Goal: Task Accomplishment & Management: Use online tool/utility

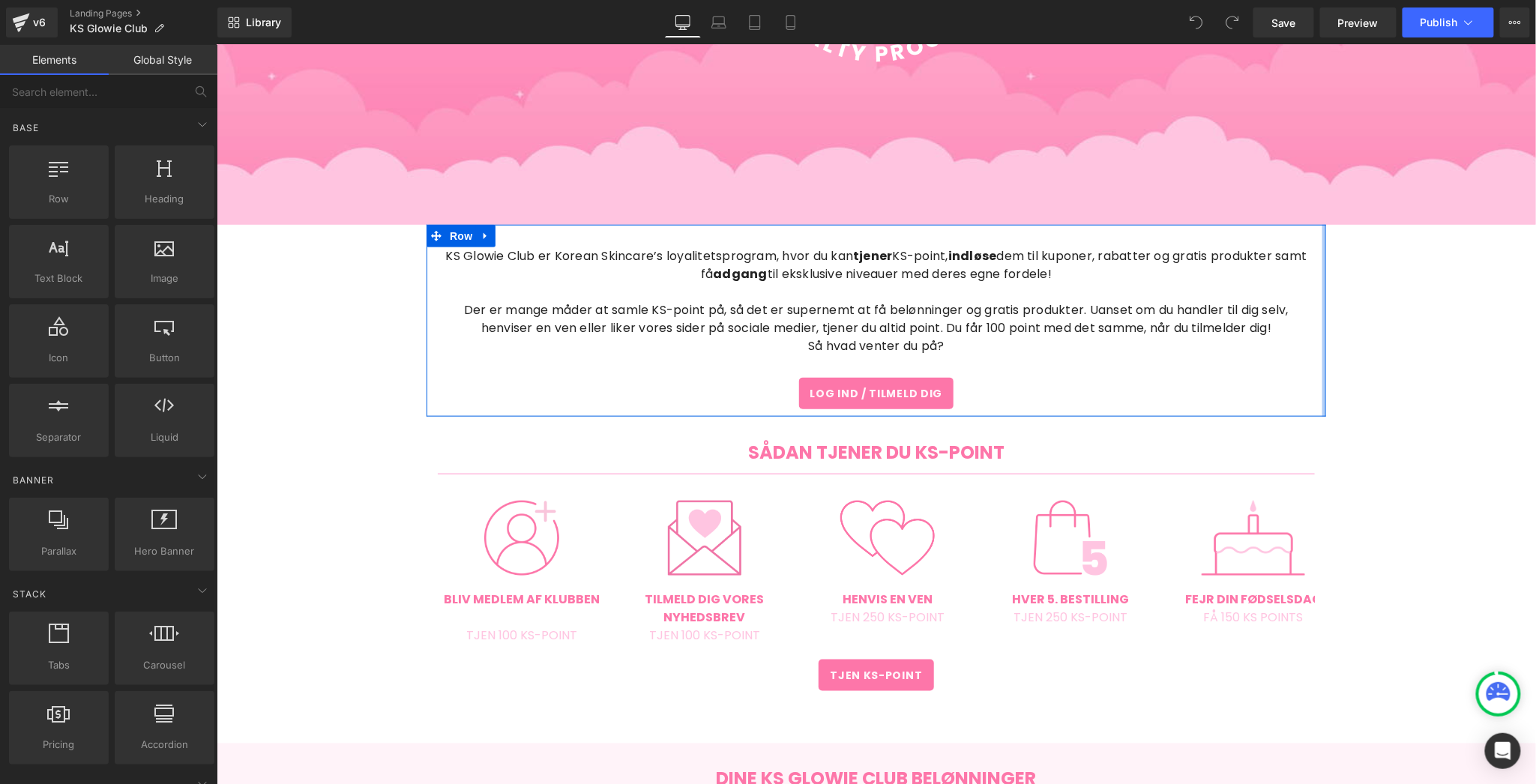
scroll to position [636, 0]
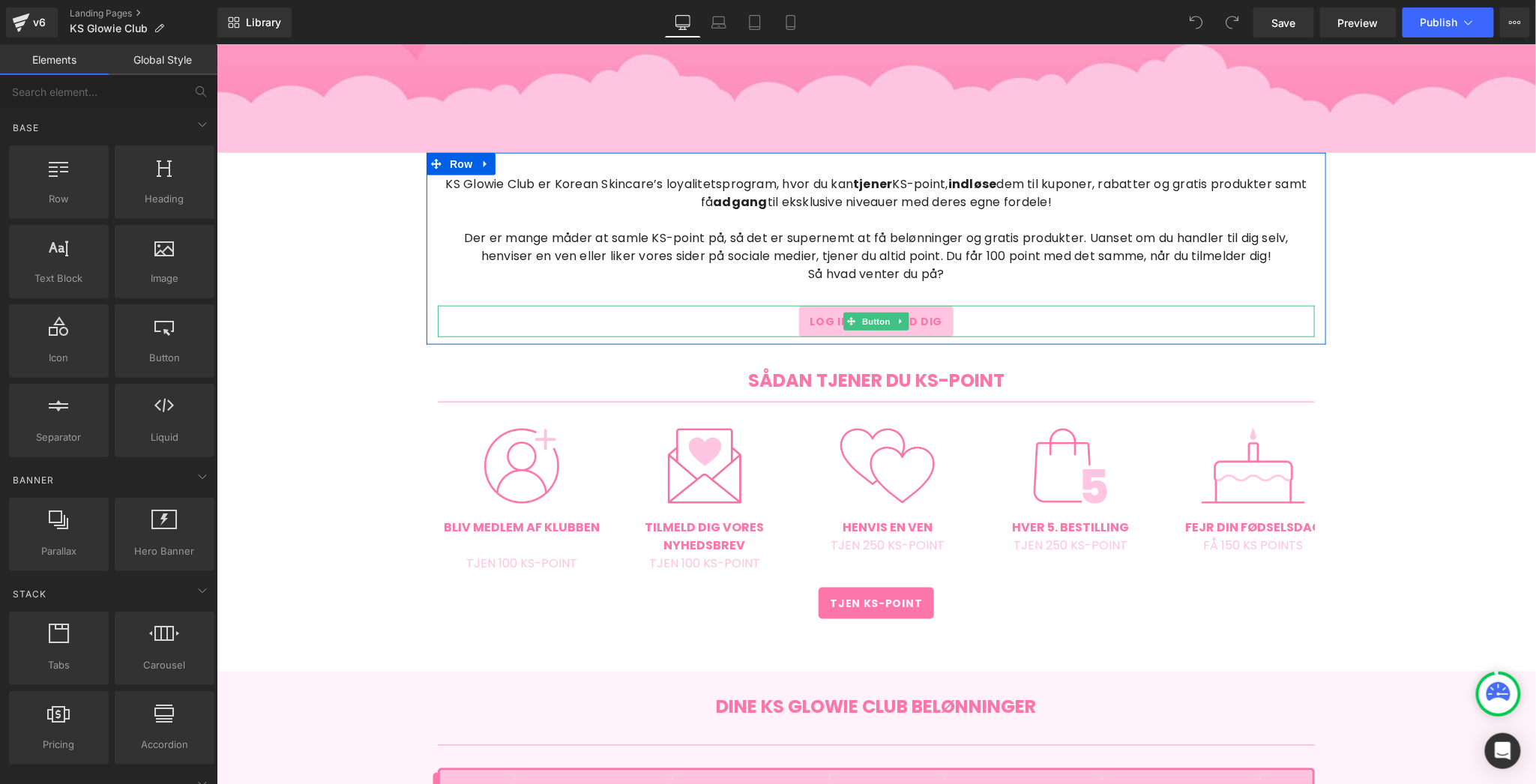
click at [930, 326] on span "Log ind / Tilmeld dig" at bounding box center [875, 320] width 133 height 16
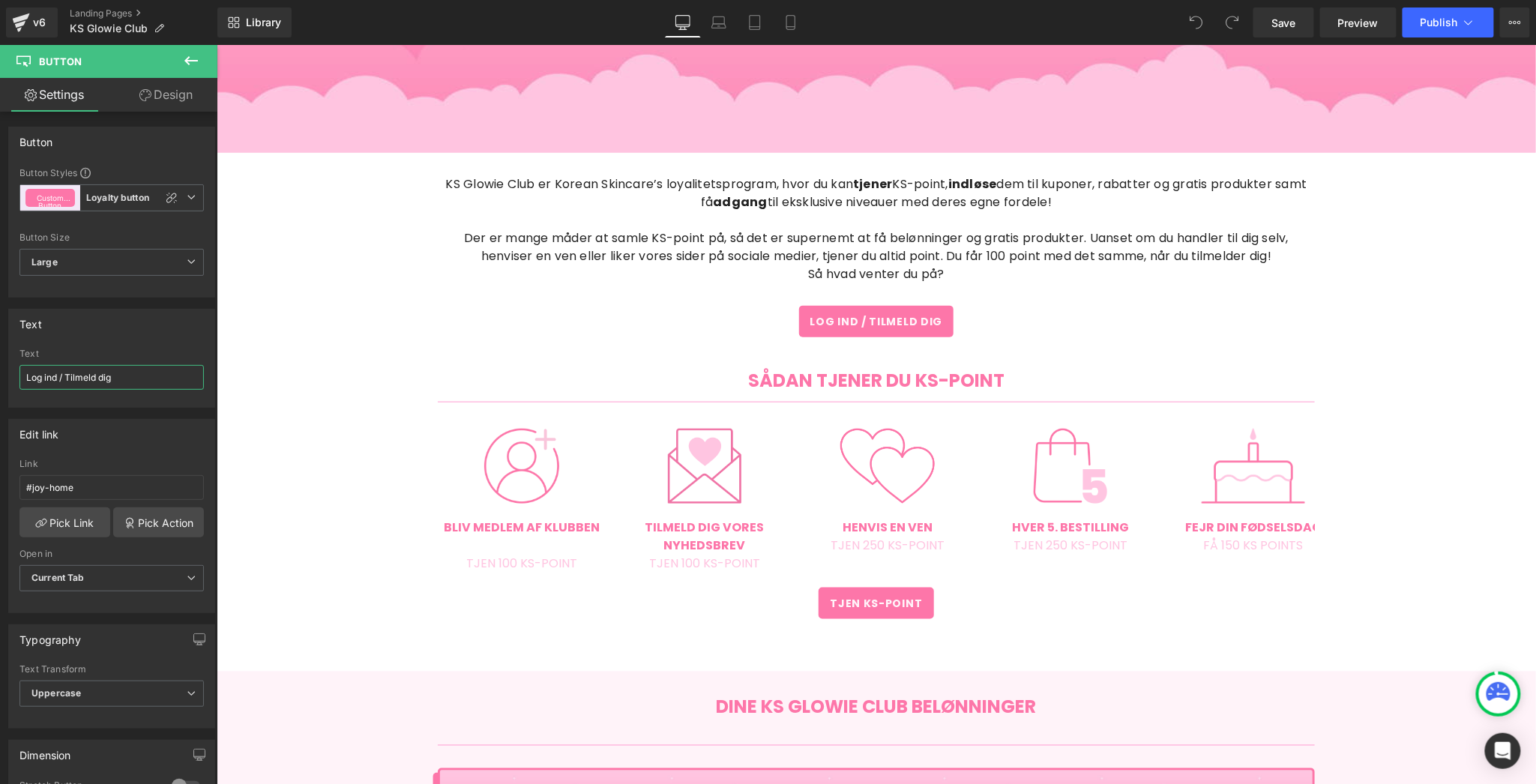
drag, startPoint x: 67, startPoint y: 375, endPoint x: -21, endPoint y: 372, distance: 88.1
click at [0, 372] on html "You are previewing how the will restyle your page. You can not edit Elements in…" at bounding box center [768, 392] width 1536 height 784
type input "Tilmeld dig"
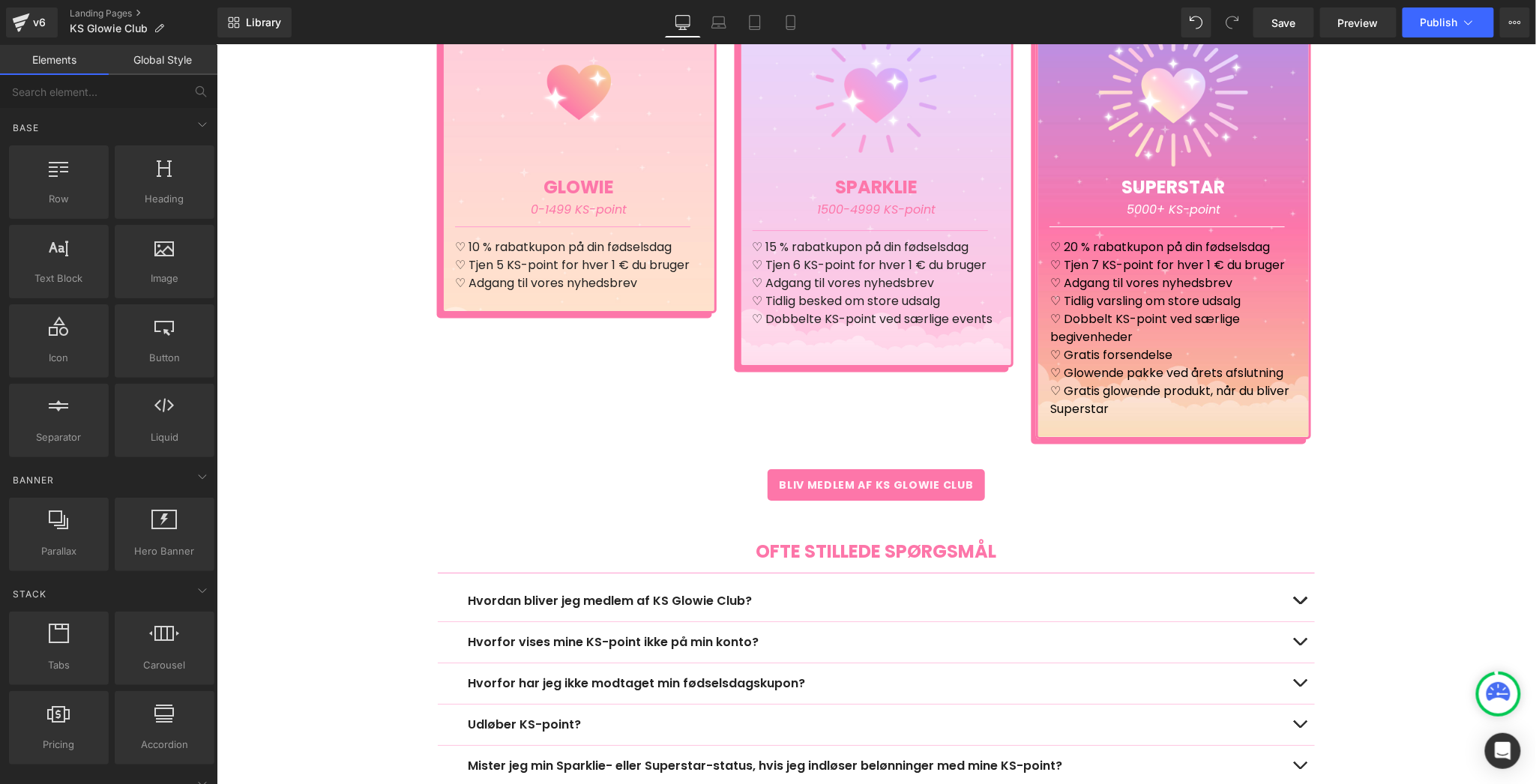
scroll to position [2134, 0]
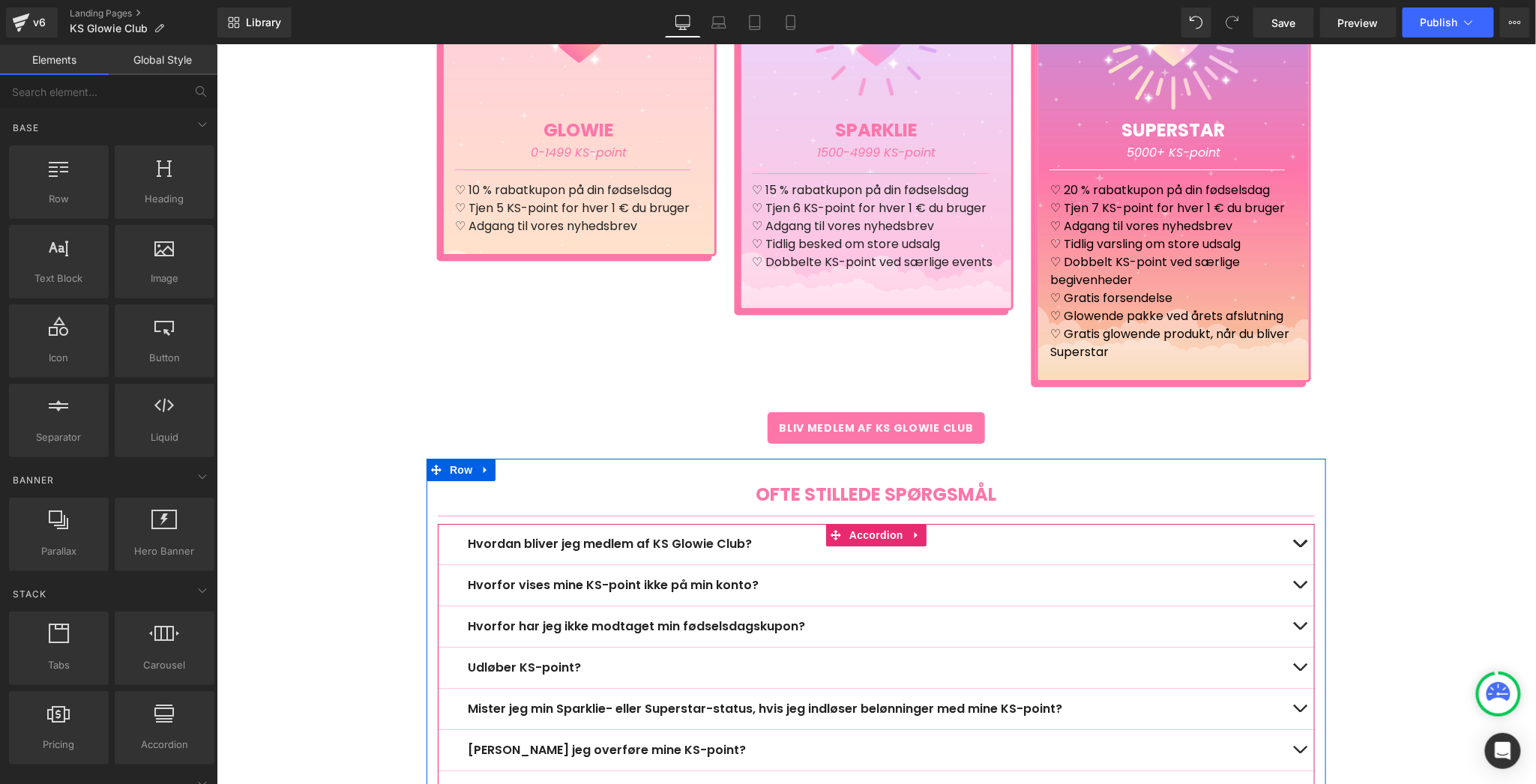
click at [1294, 532] on button "button" at bounding box center [1299, 543] width 30 height 40
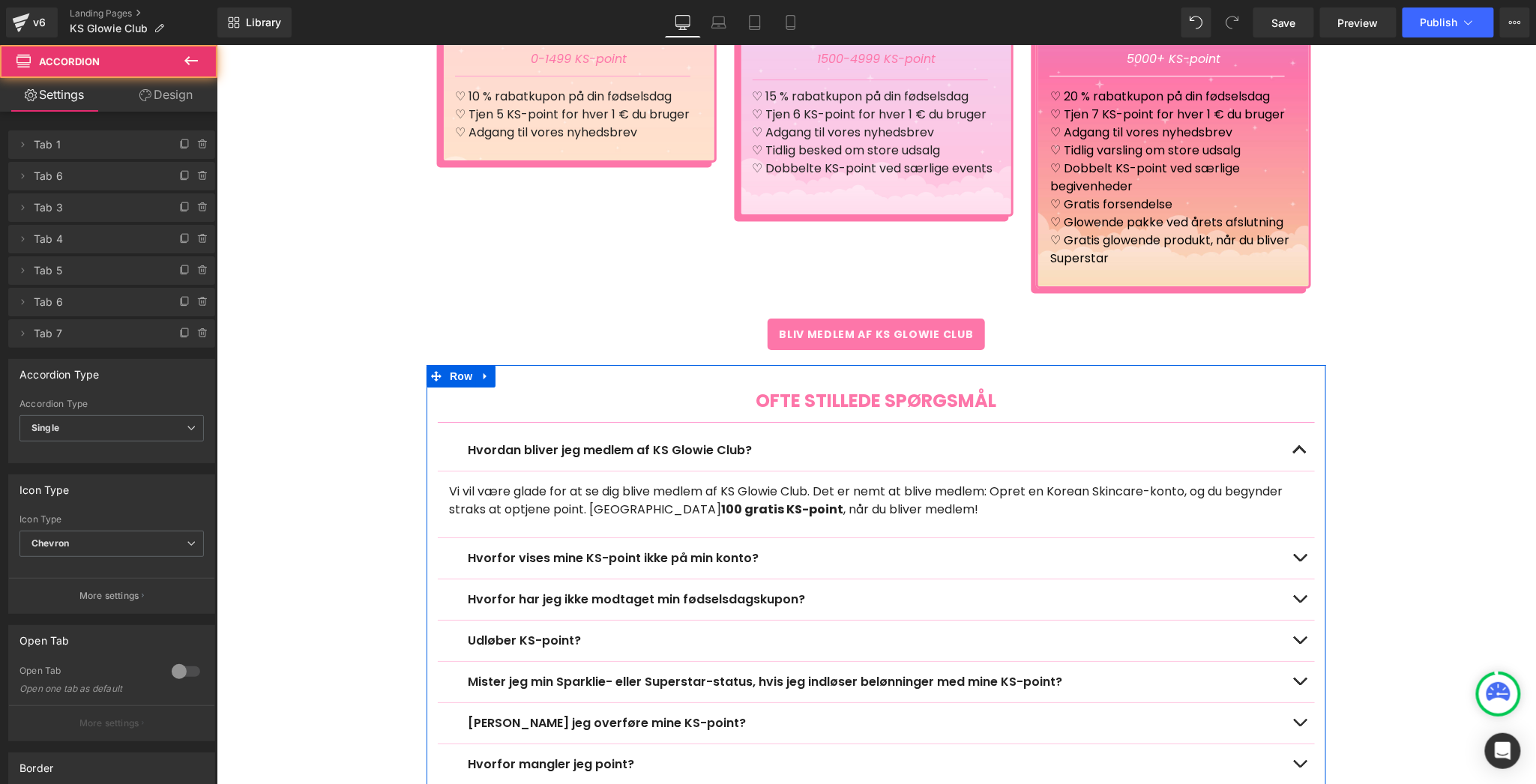
scroll to position [2254, 0]
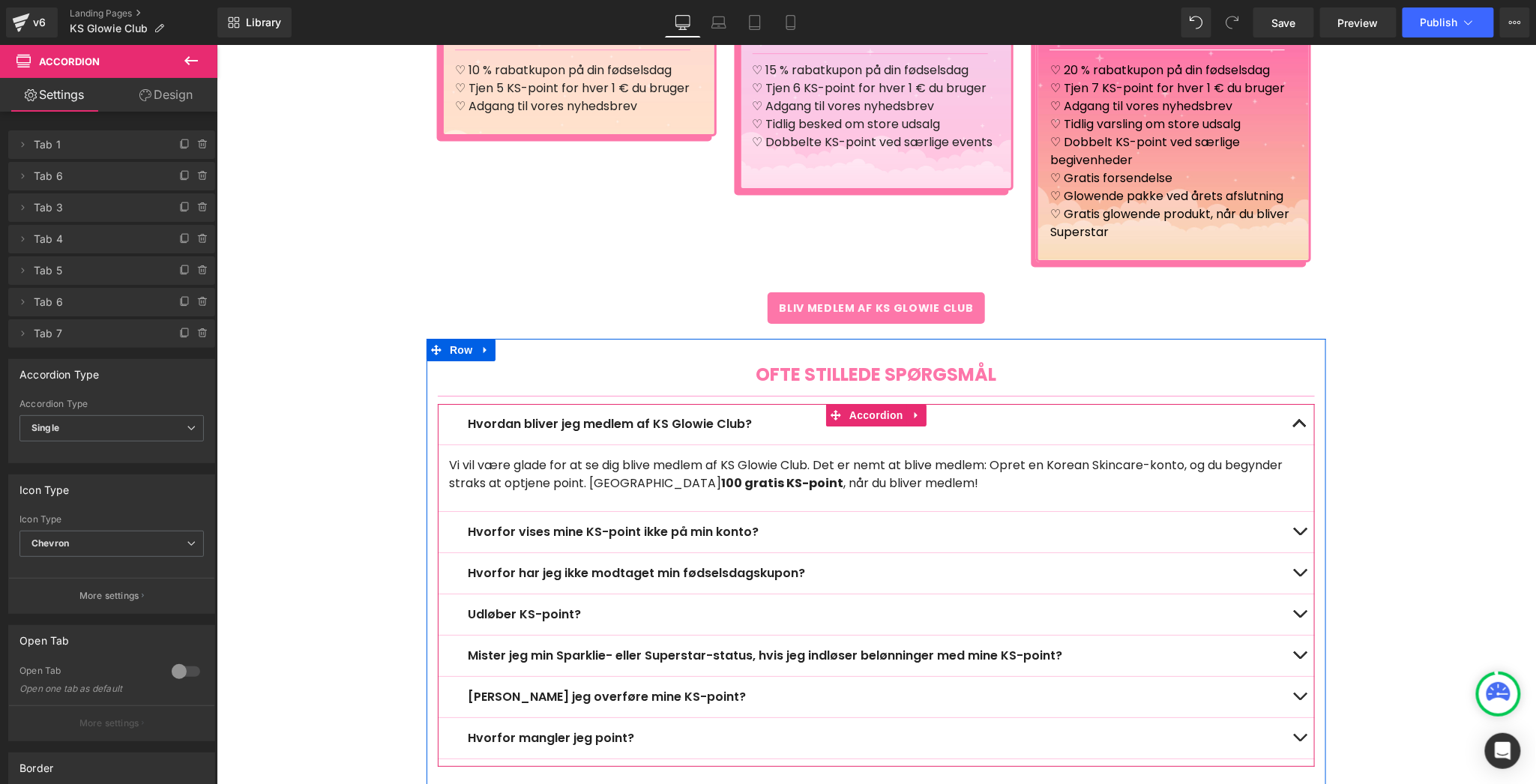
click at [1293, 525] on button "button" at bounding box center [1299, 531] width 30 height 40
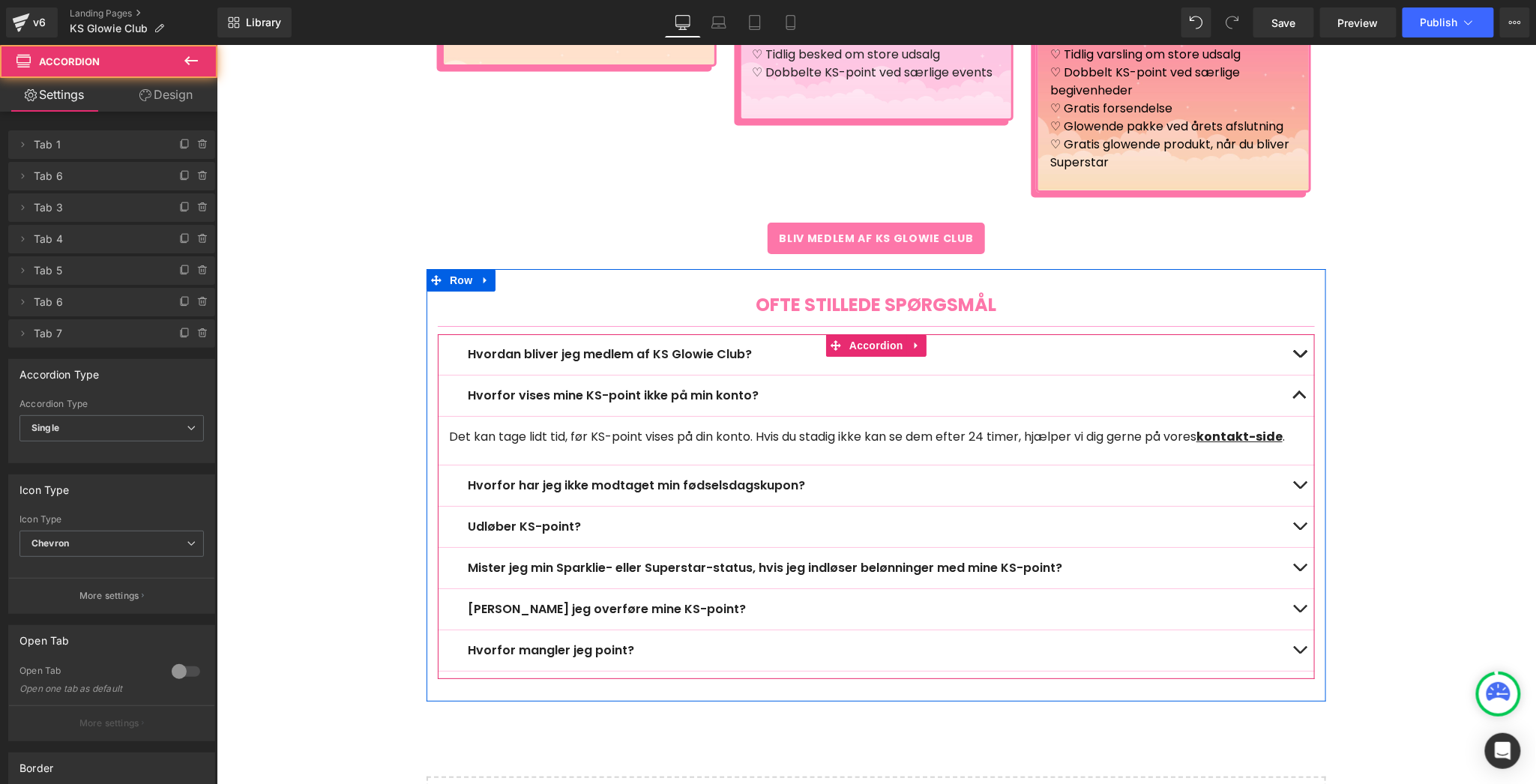
scroll to position [2375, 0]
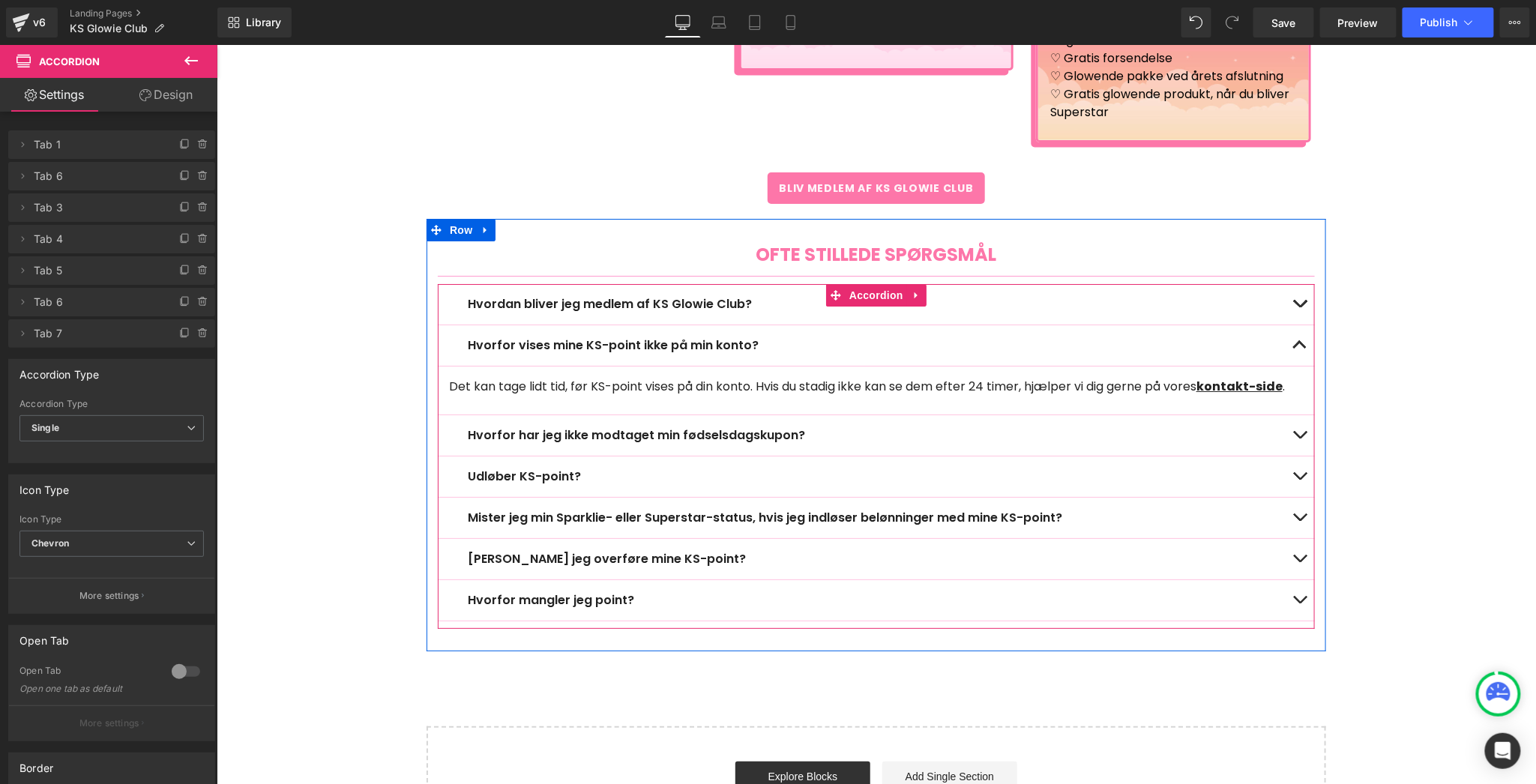
click at [1295, 420] on button "button" at bounding box center [1299, 434] width 30 height 40
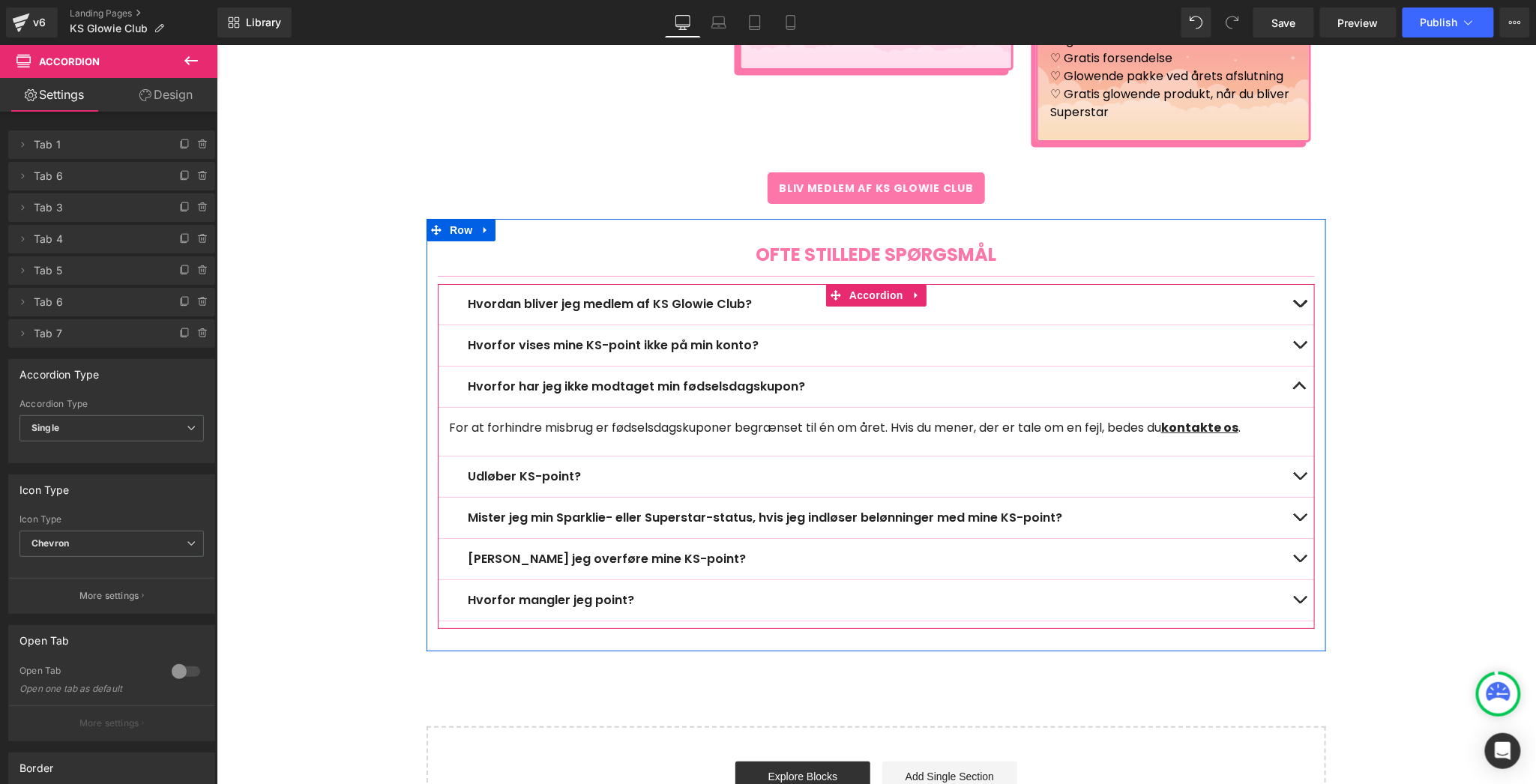
click at [1293, 455] on button "button" at bounding box center [1299, 476] width 30 height 40
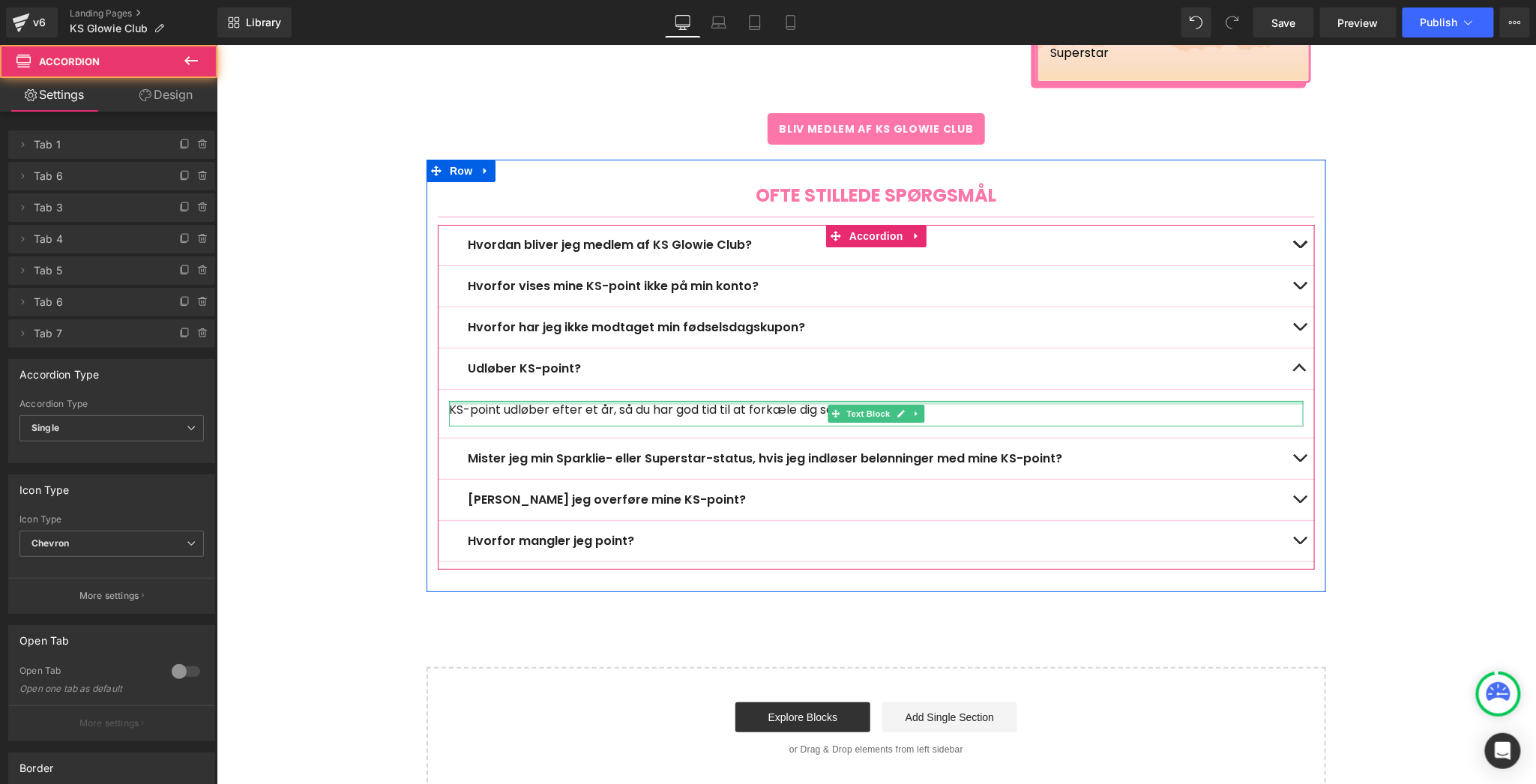
scroll to position [2434, 0]
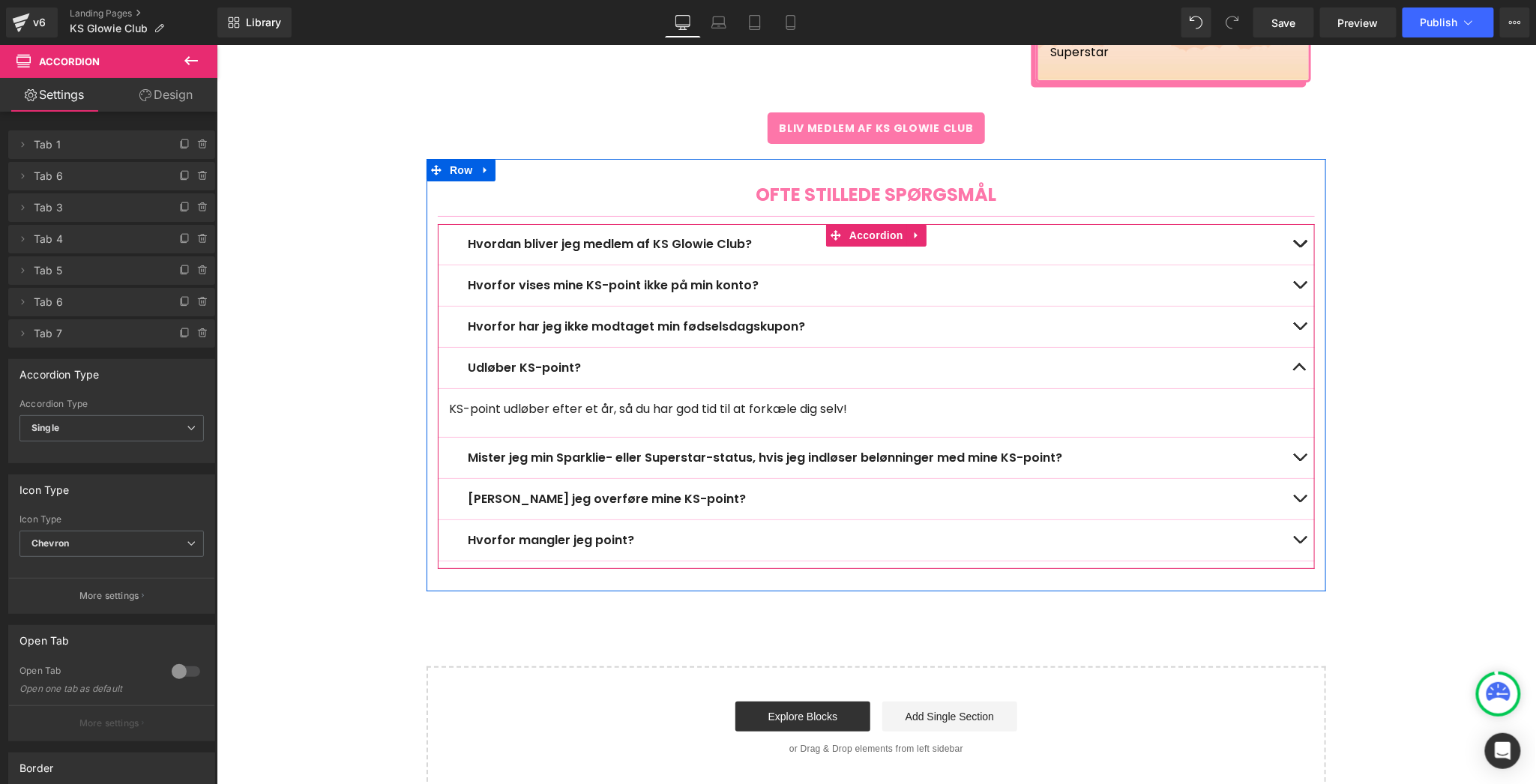
click at [1290, 445] on button "button" at bounding box center [1299, 457] width 30 height 40
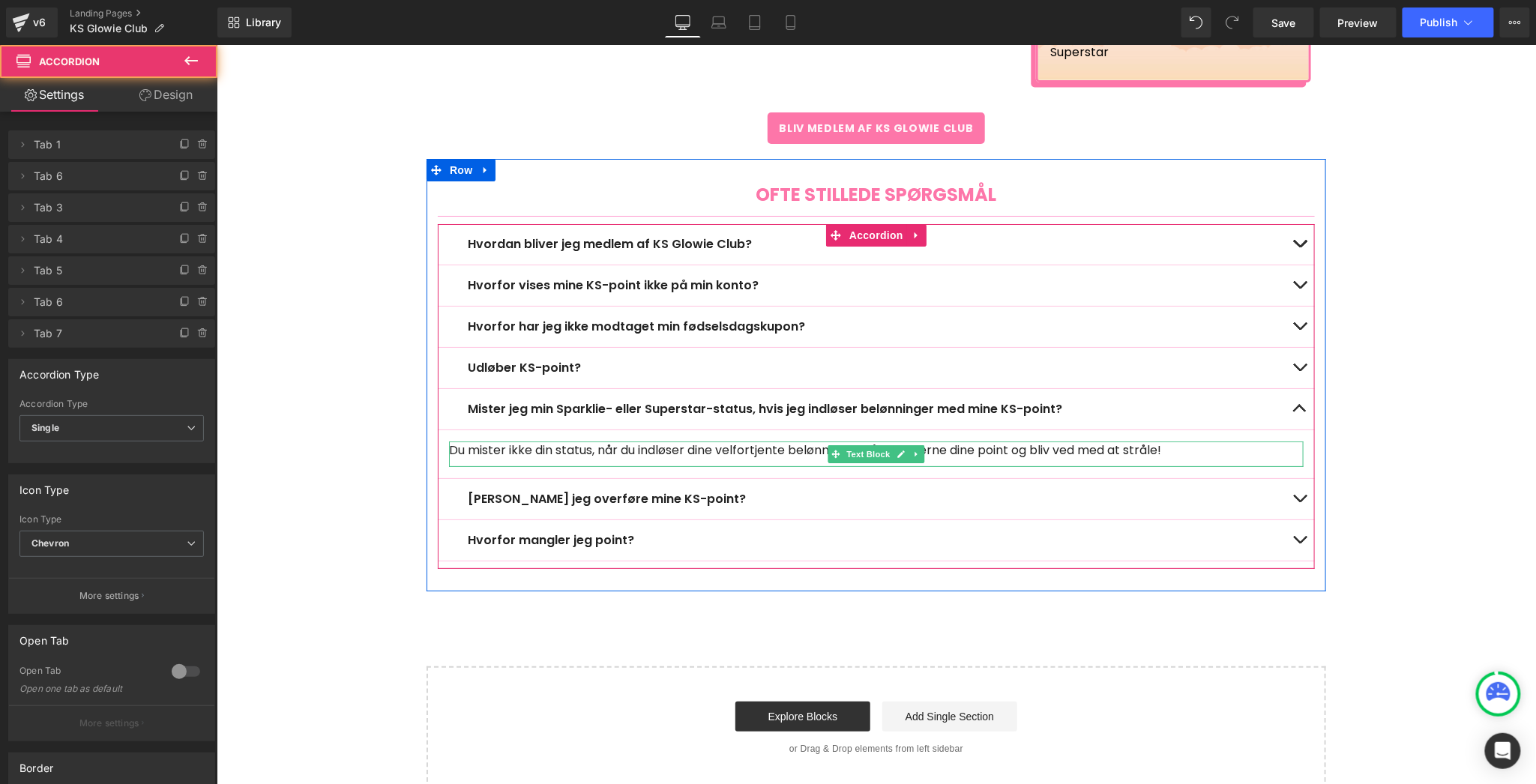
scroll to position [2494, 0]
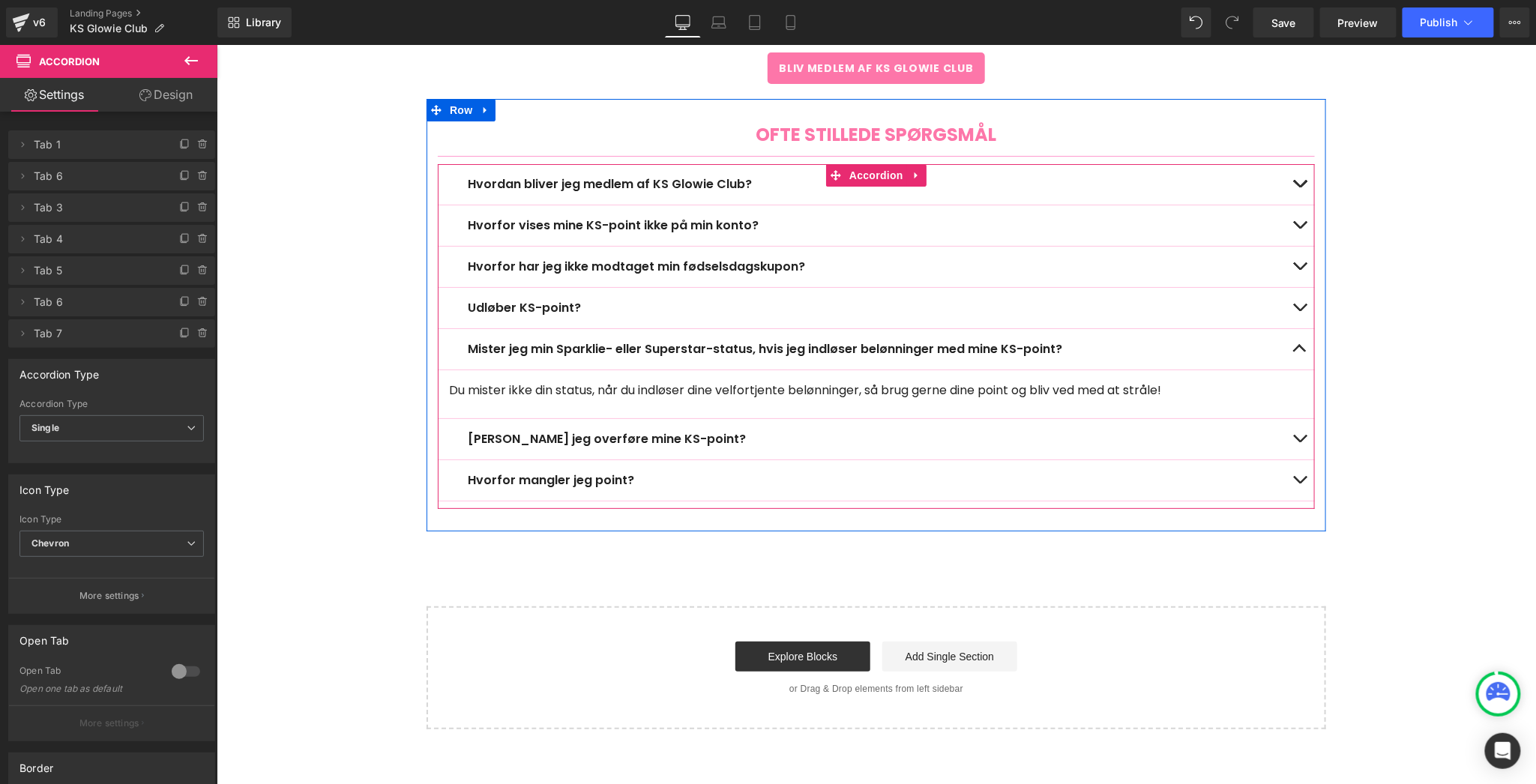
click at [1290, 436] on button "button" at bounding box center [1299, 438] width 30 height 40
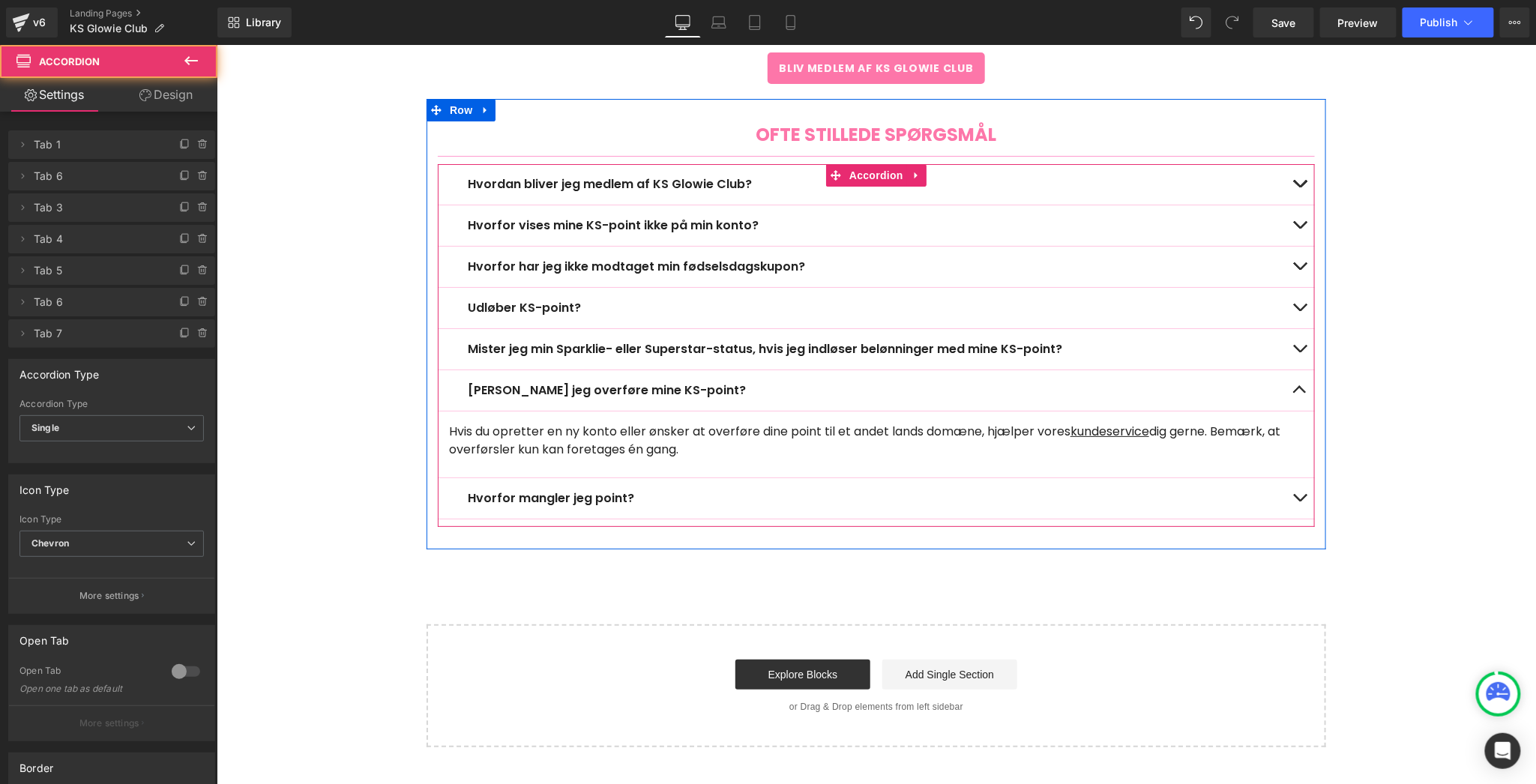
click at [1284, 480] on button "button" at bounding box center [1299, 497] width 30 height 40
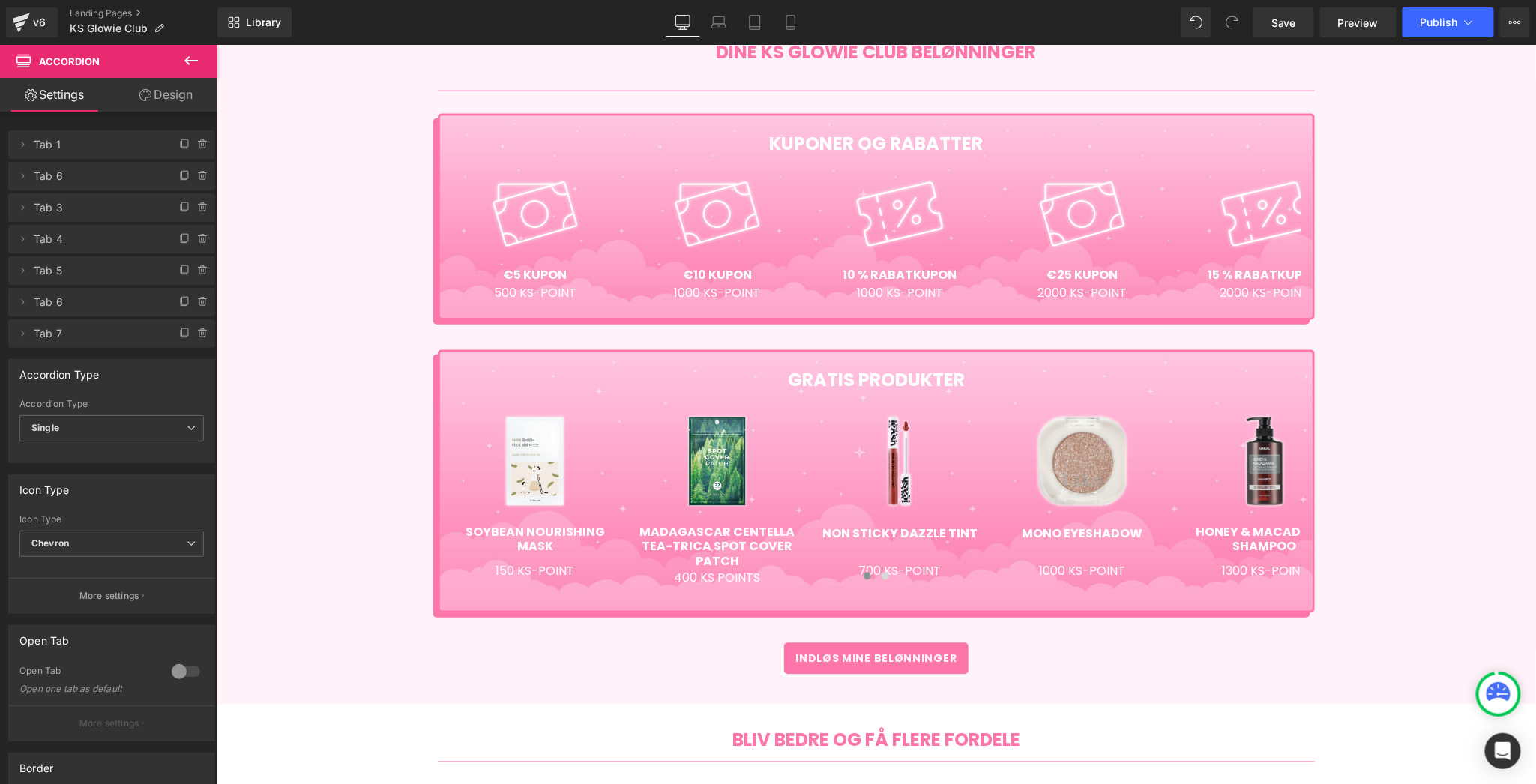
scroll to position [991, 0]
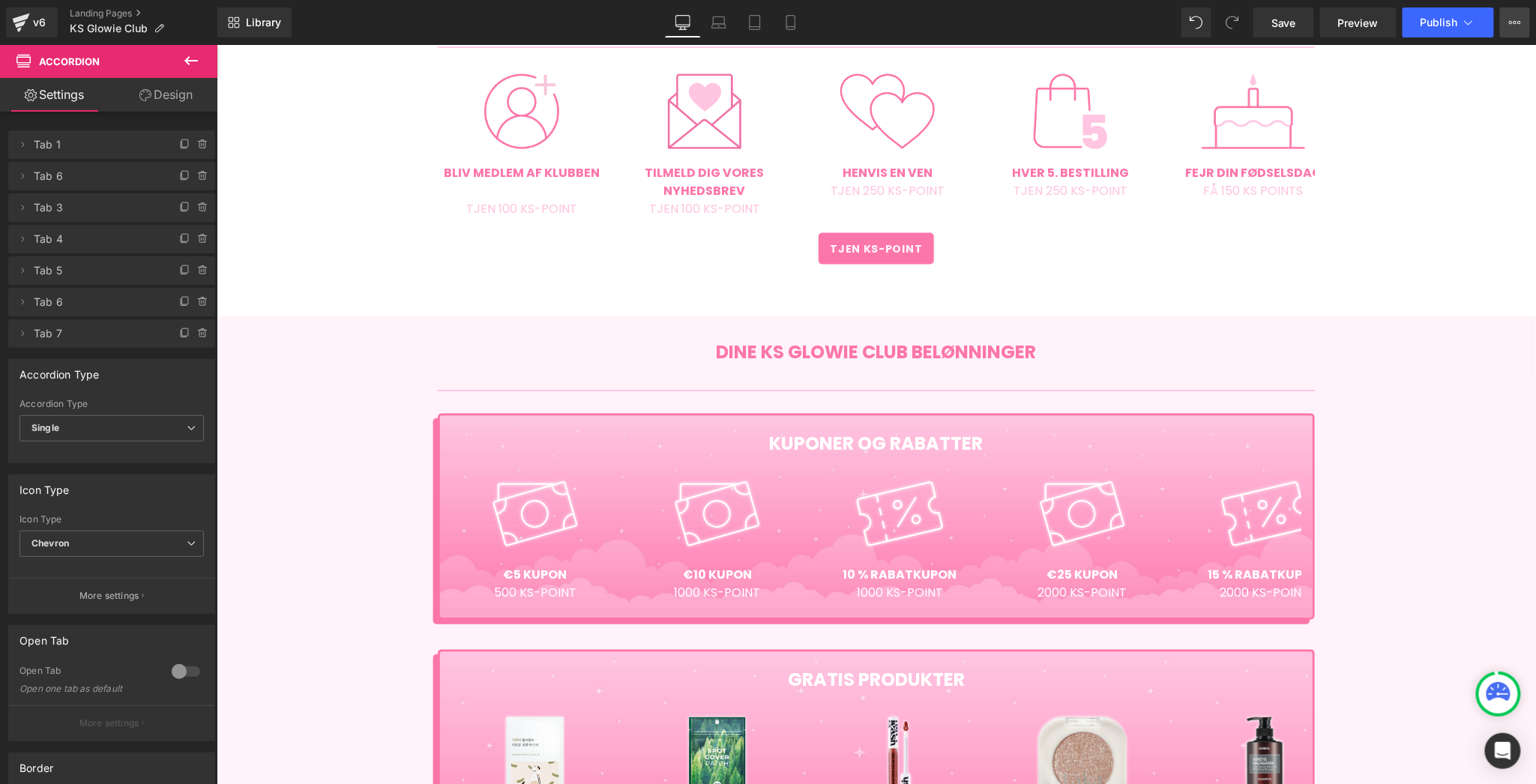
click at [1521, 21] on button "View Live Page View with current Template Save Template to Library Schedule Pub…" at bounding box center [1515, 23] width 30 height 30
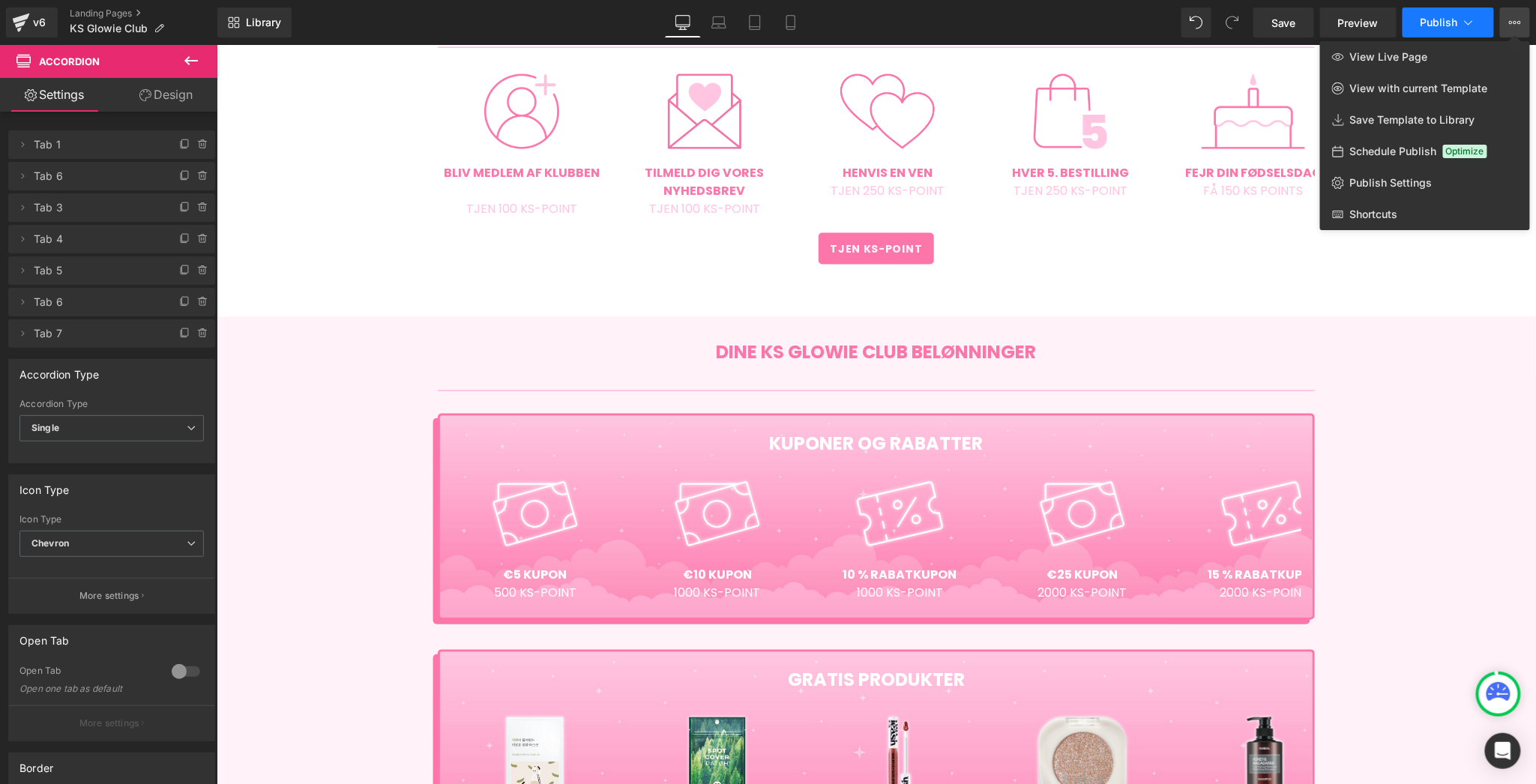
click at [1471, 19] on icon at bounding box center [1468, 22] width 15 height 15
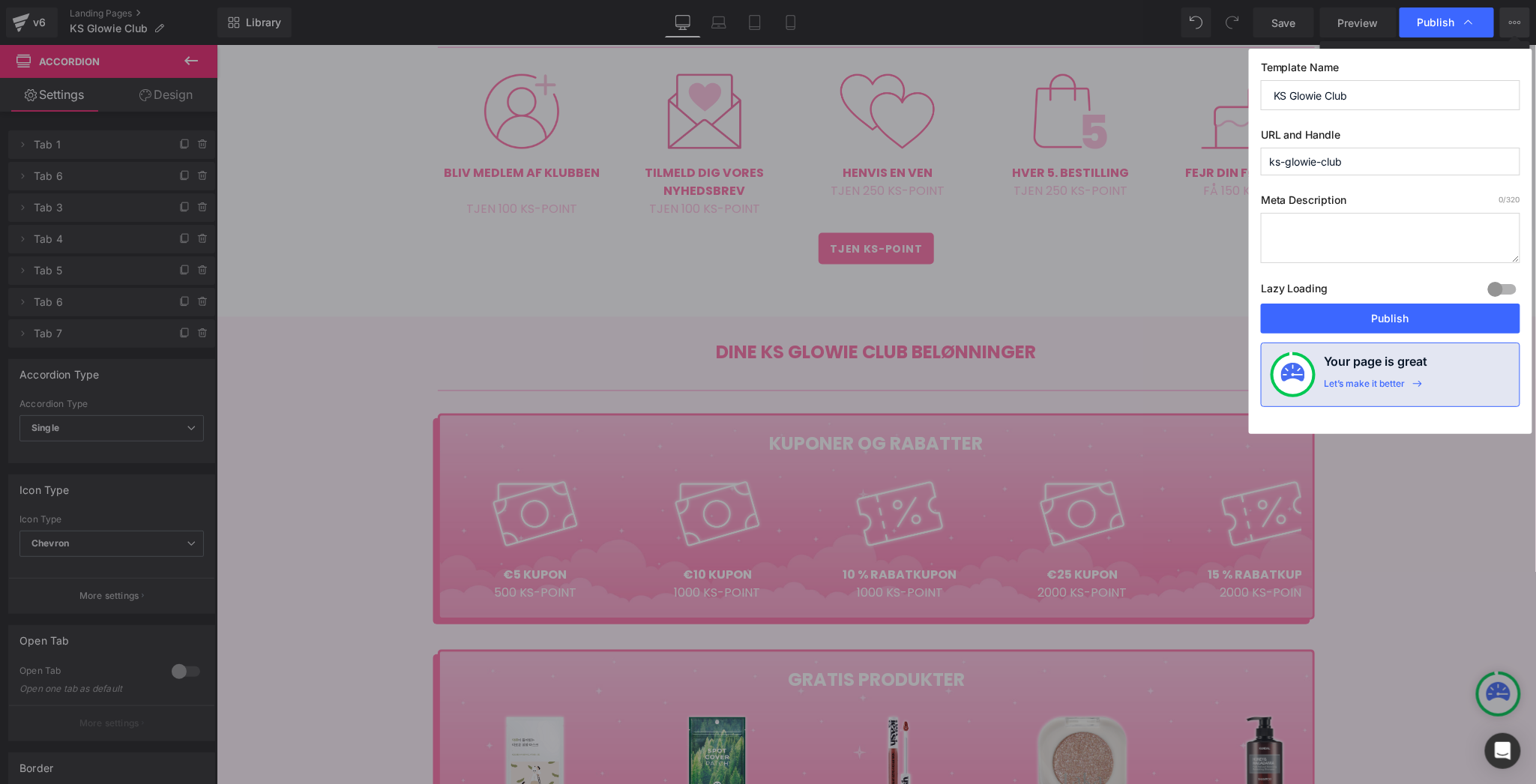
click at [1398, 163] on input "ks-glowie-club" at bounding box center [1391, 162] width 260 height 28
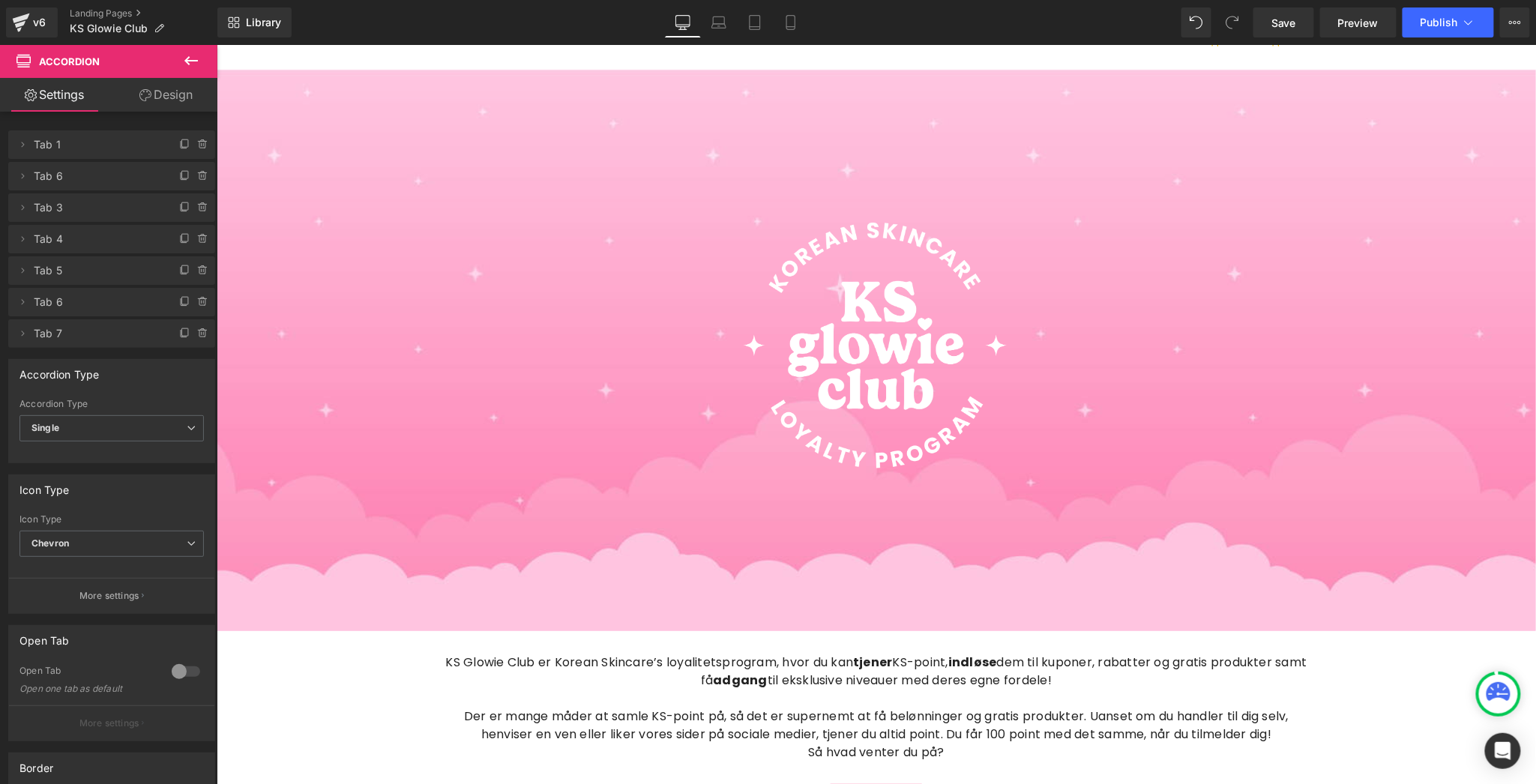
scroll to position [0, 0]
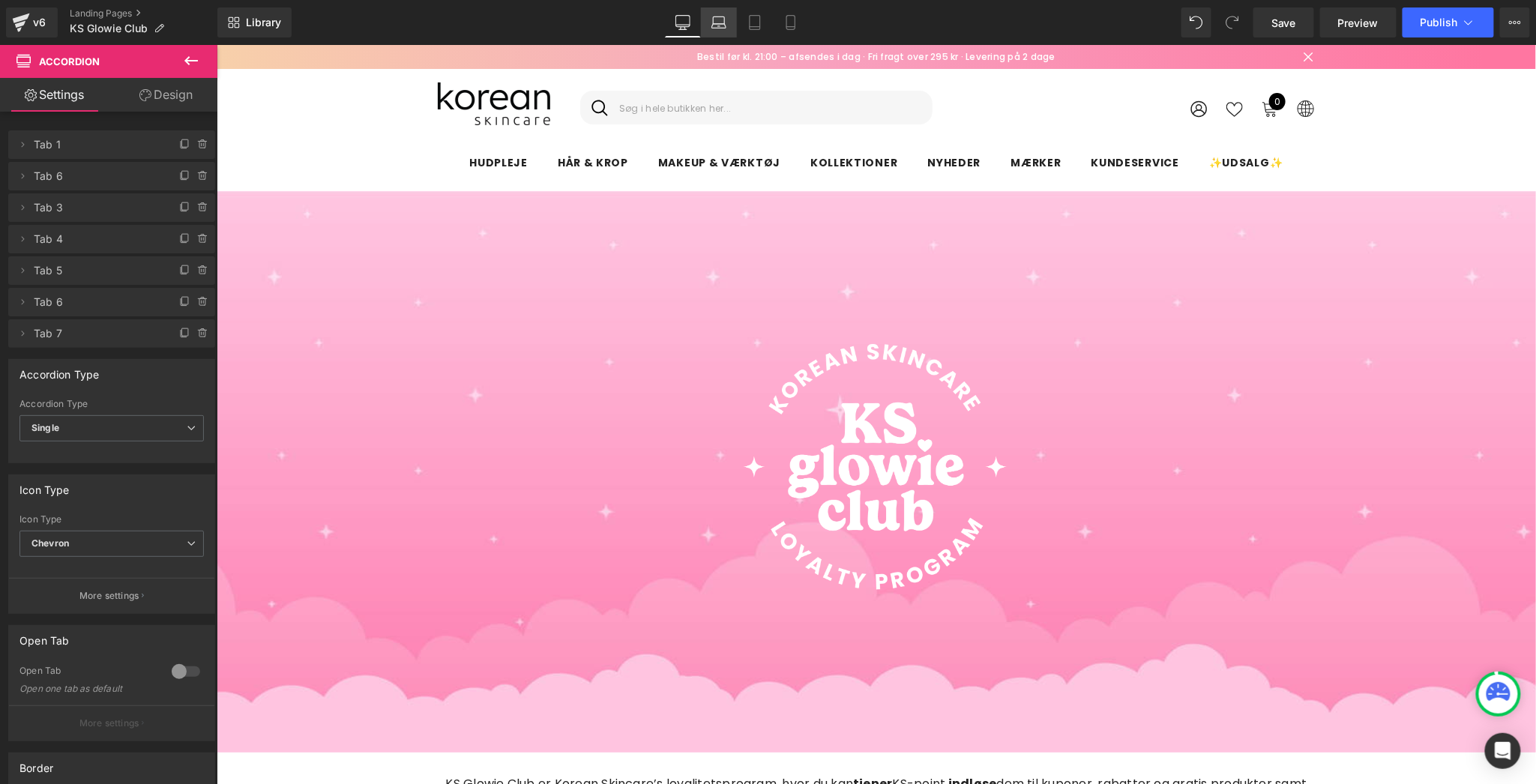
click at [712, 23] on icon at bounding box center [718, 22] width 15 height 15
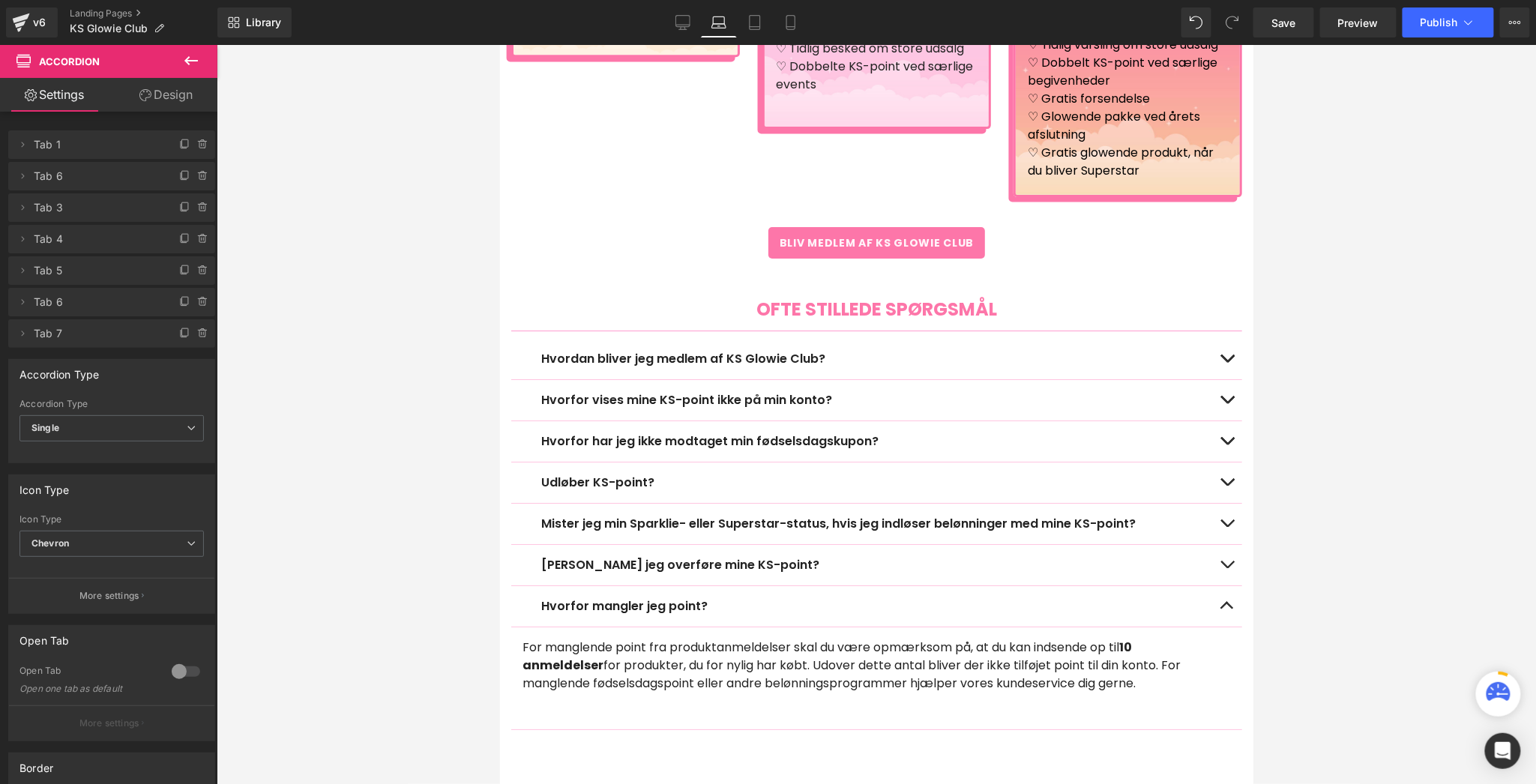
scroll to position [2189, 0]
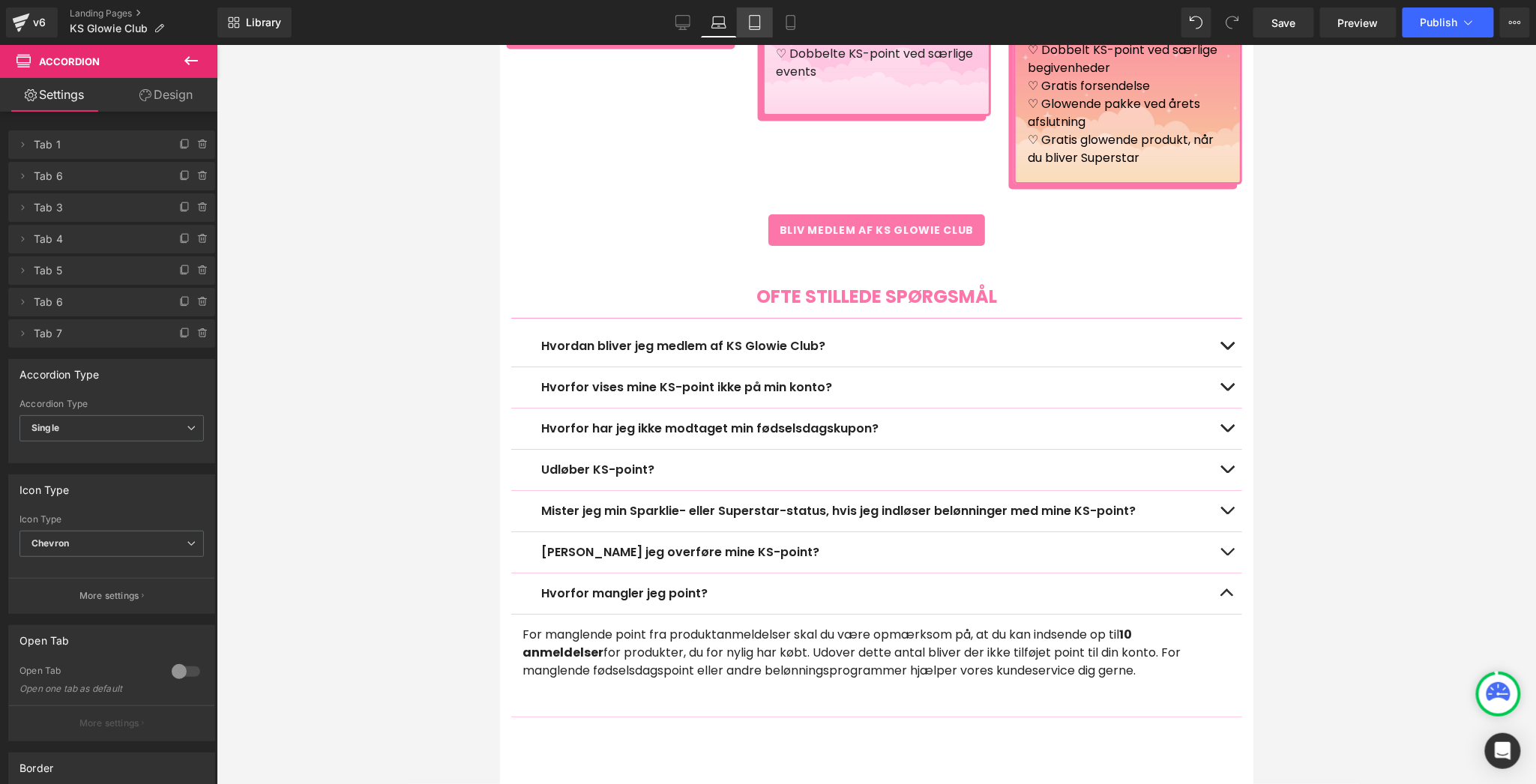
click at [763, 24] on link "Tablet" at bounding box center [755, 23] width 36 height 30
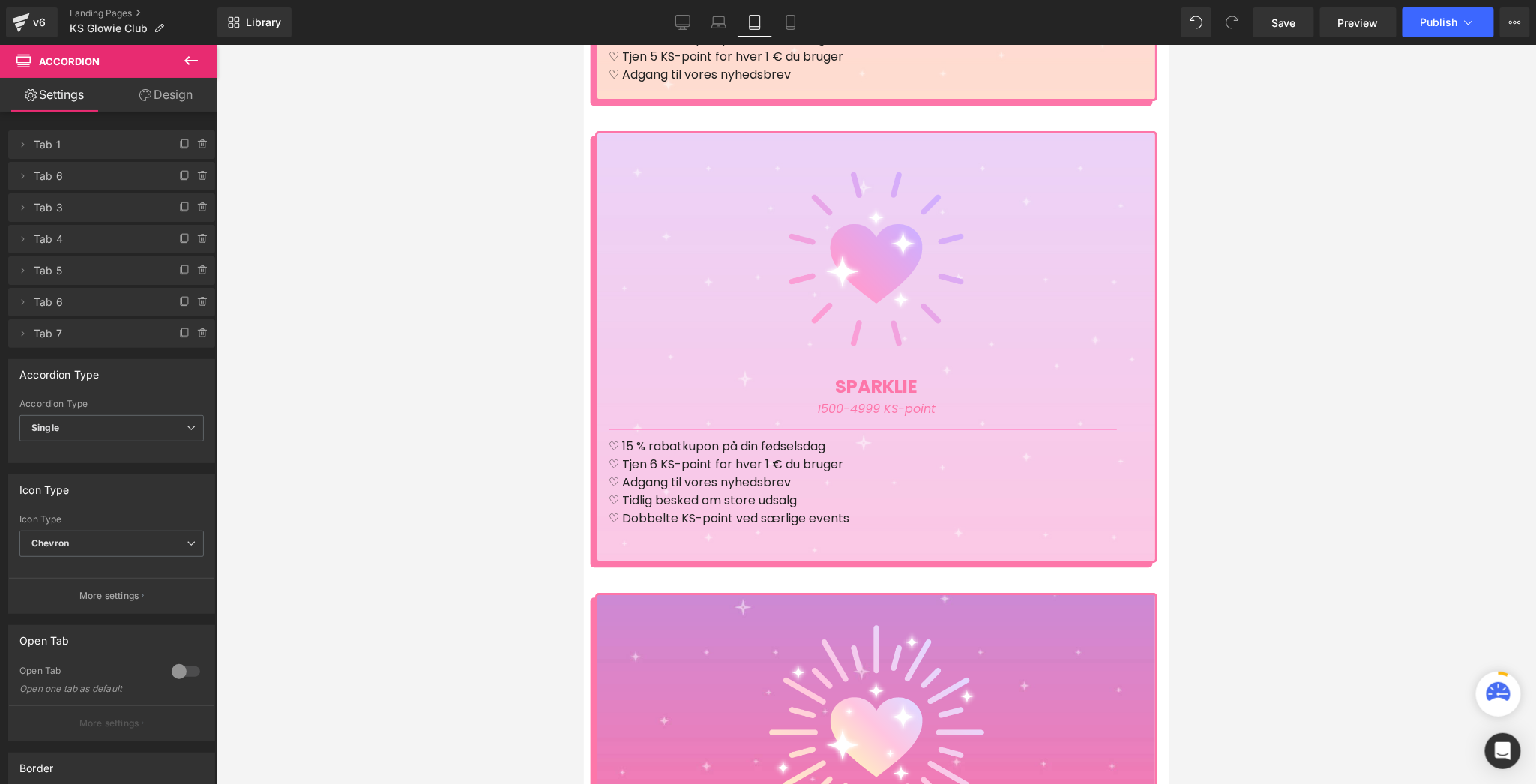
scroll to position [3106, 0]
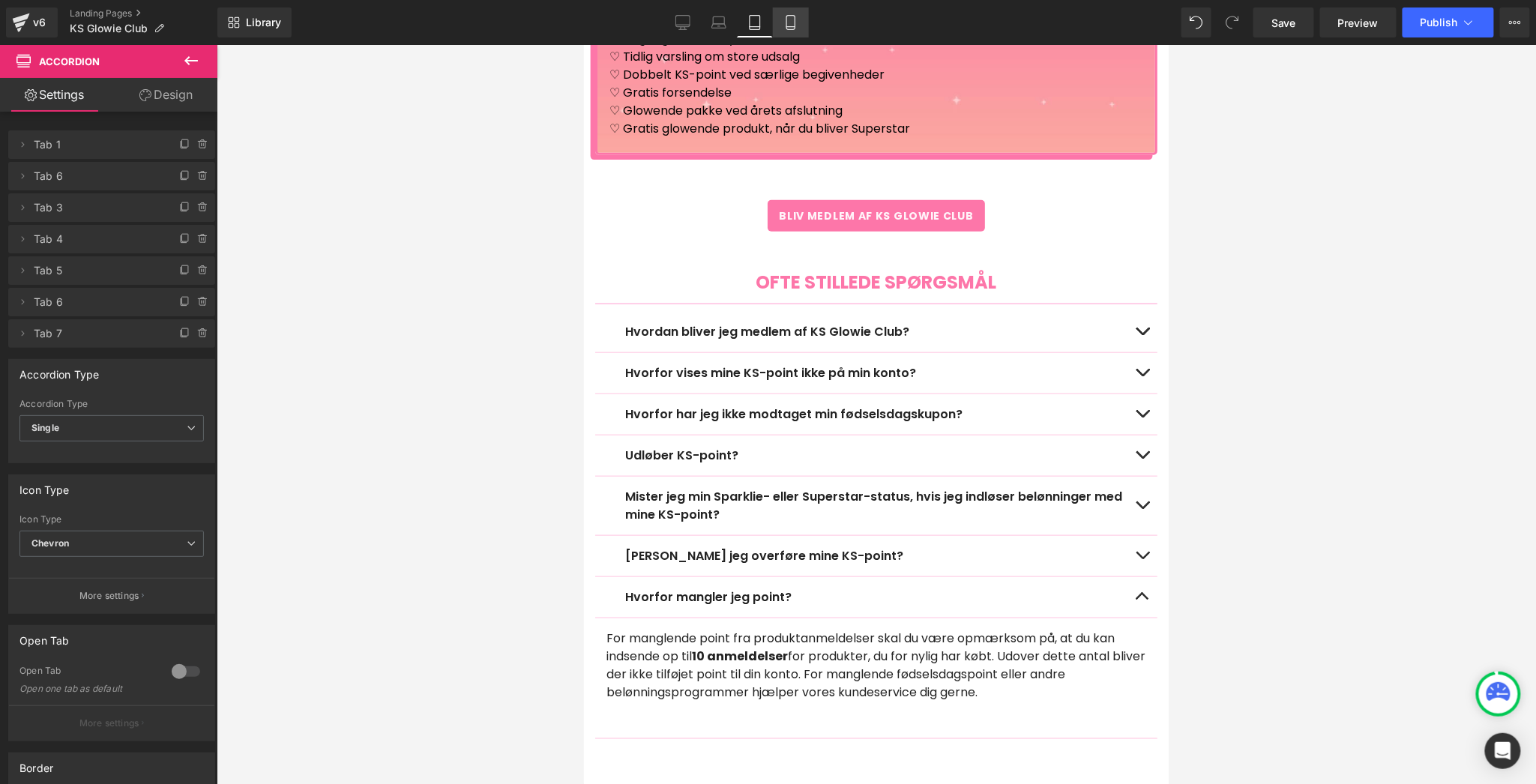
click at [786, 31] on link "Mobile" at bounding box center [791, 23] width 36 height 30
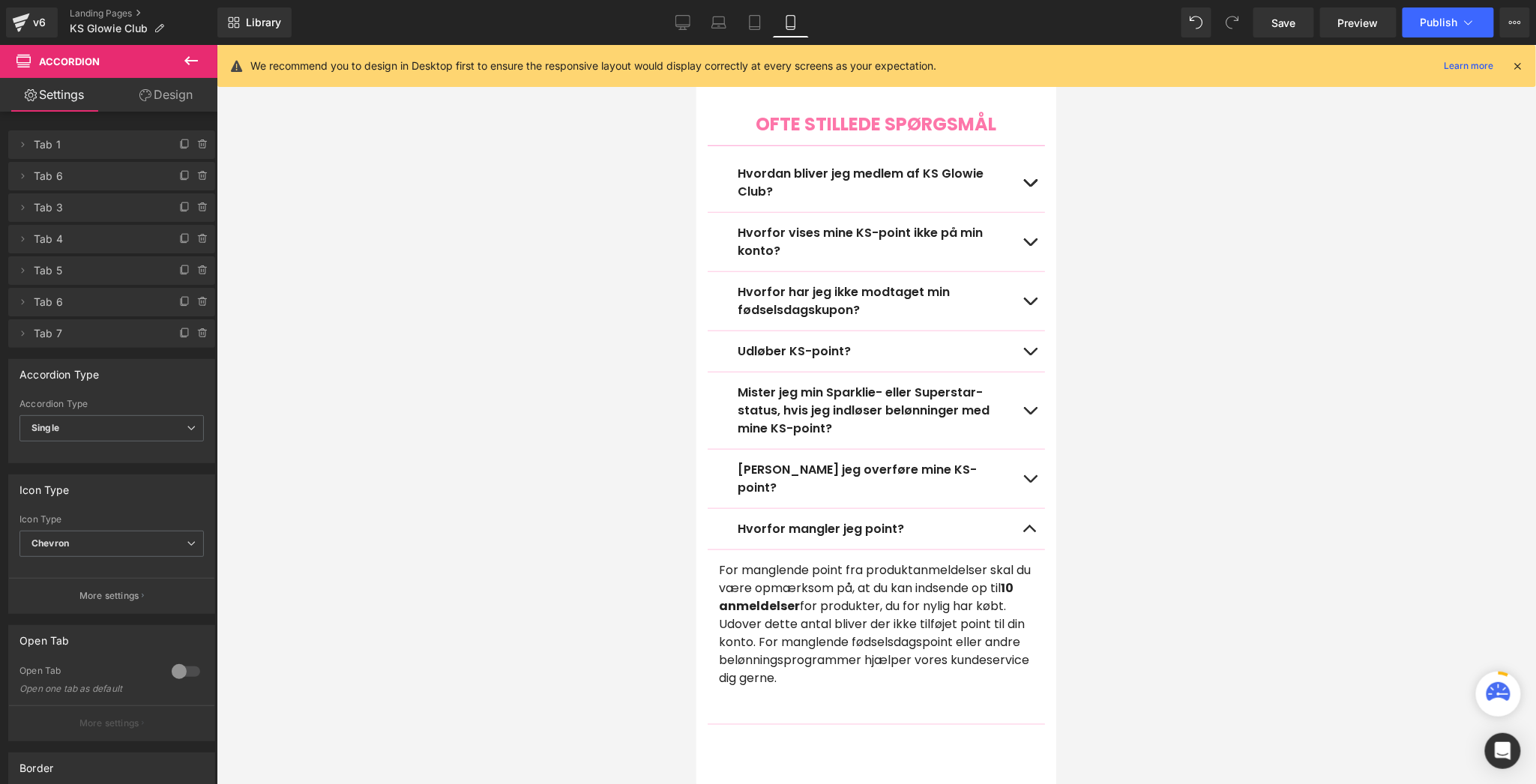
scroll to position [2949, 0]
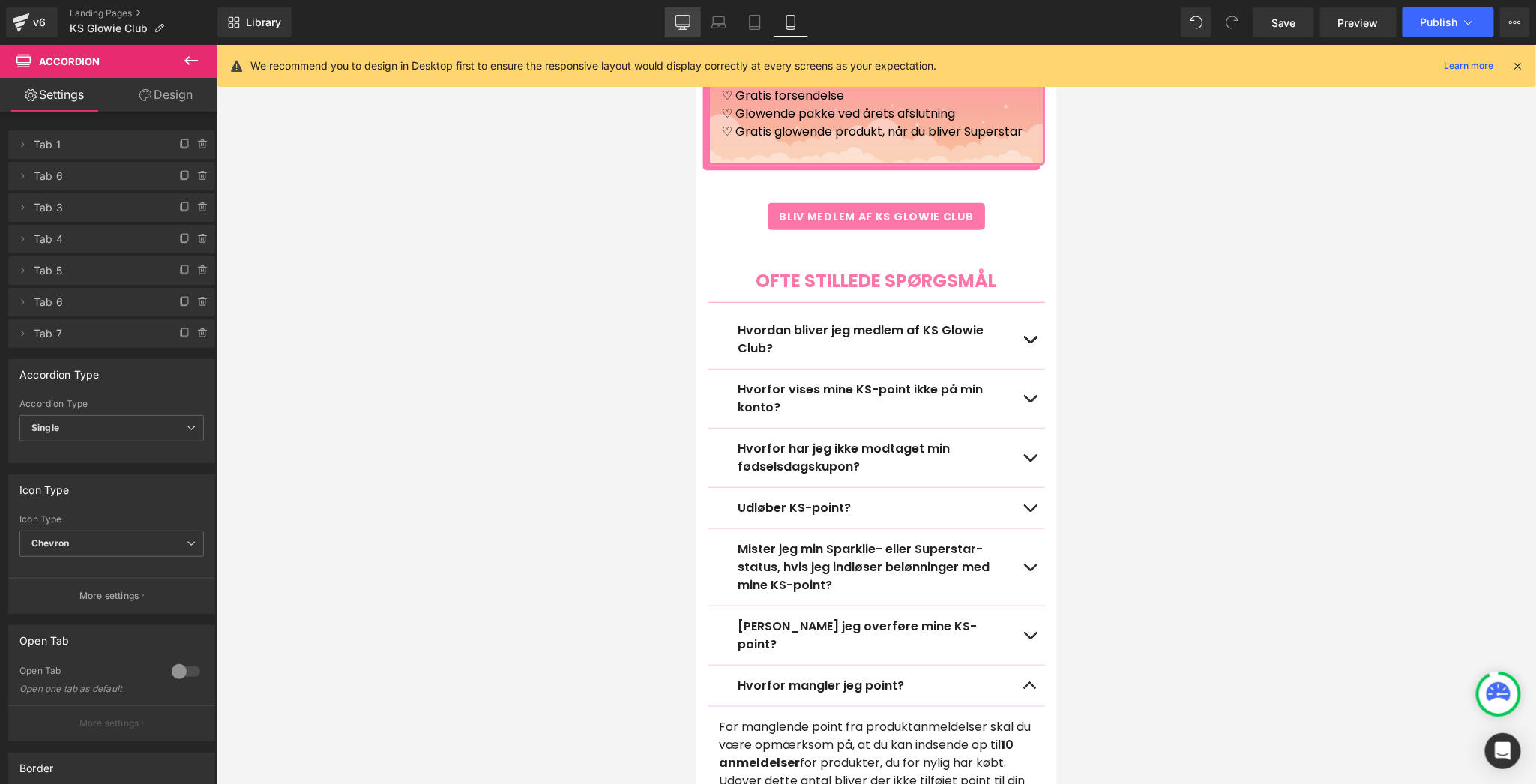
click at [689, 25] on icon at bounding box center [682, 25] width 14 height 0
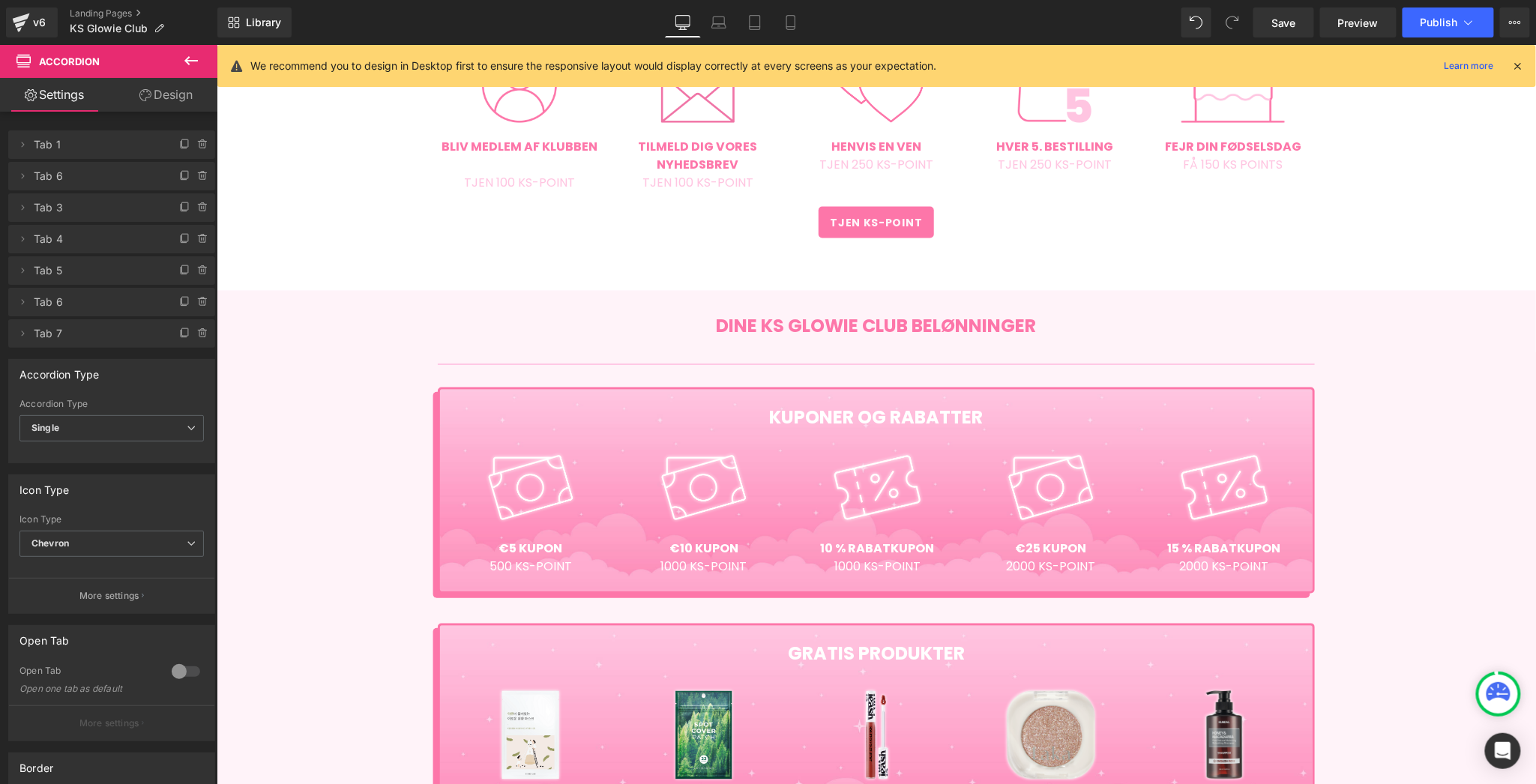
scroll to position [988, 0]
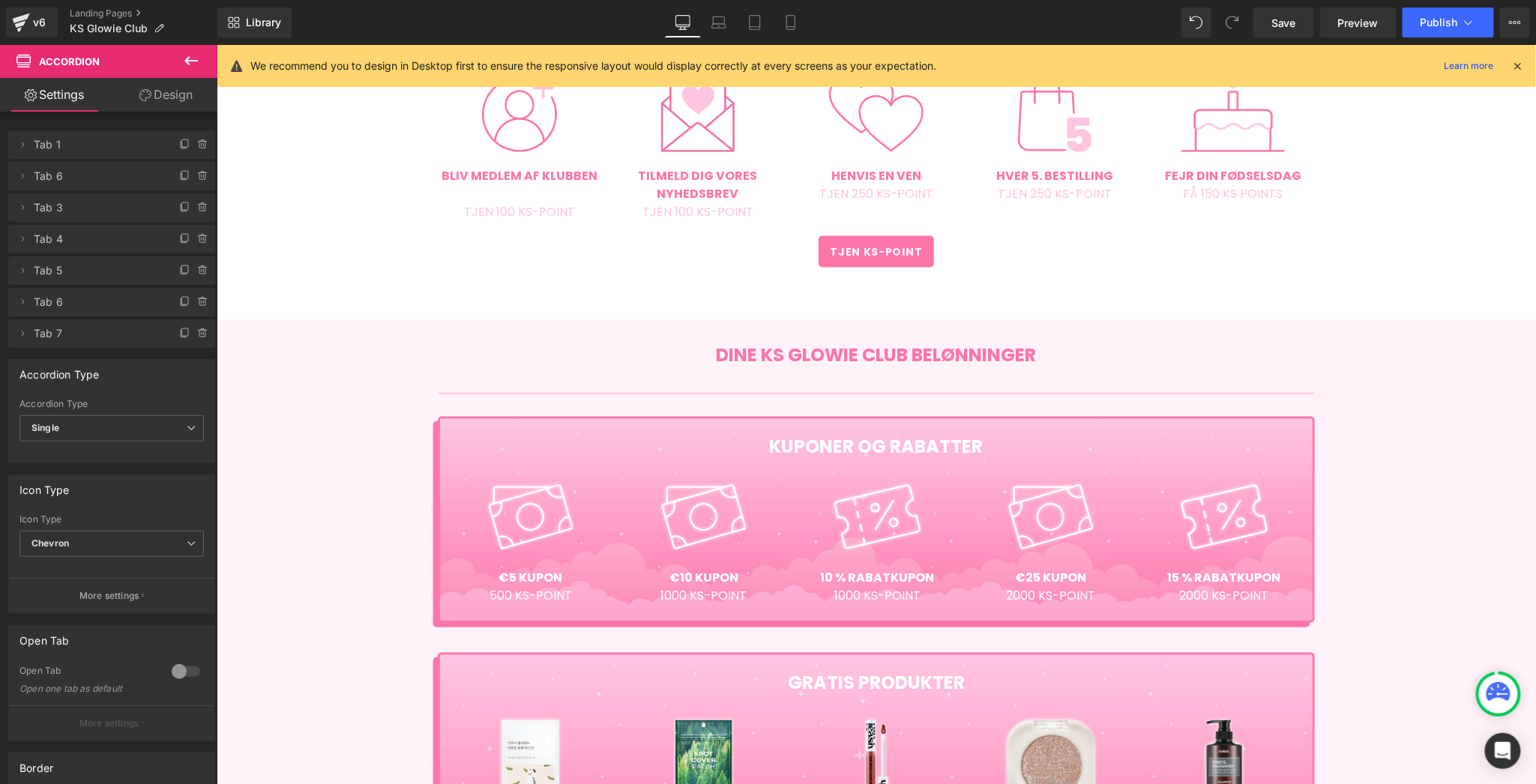
click at [1521, 71] on icon at bounding box center [1517, 65] width 13 height 13
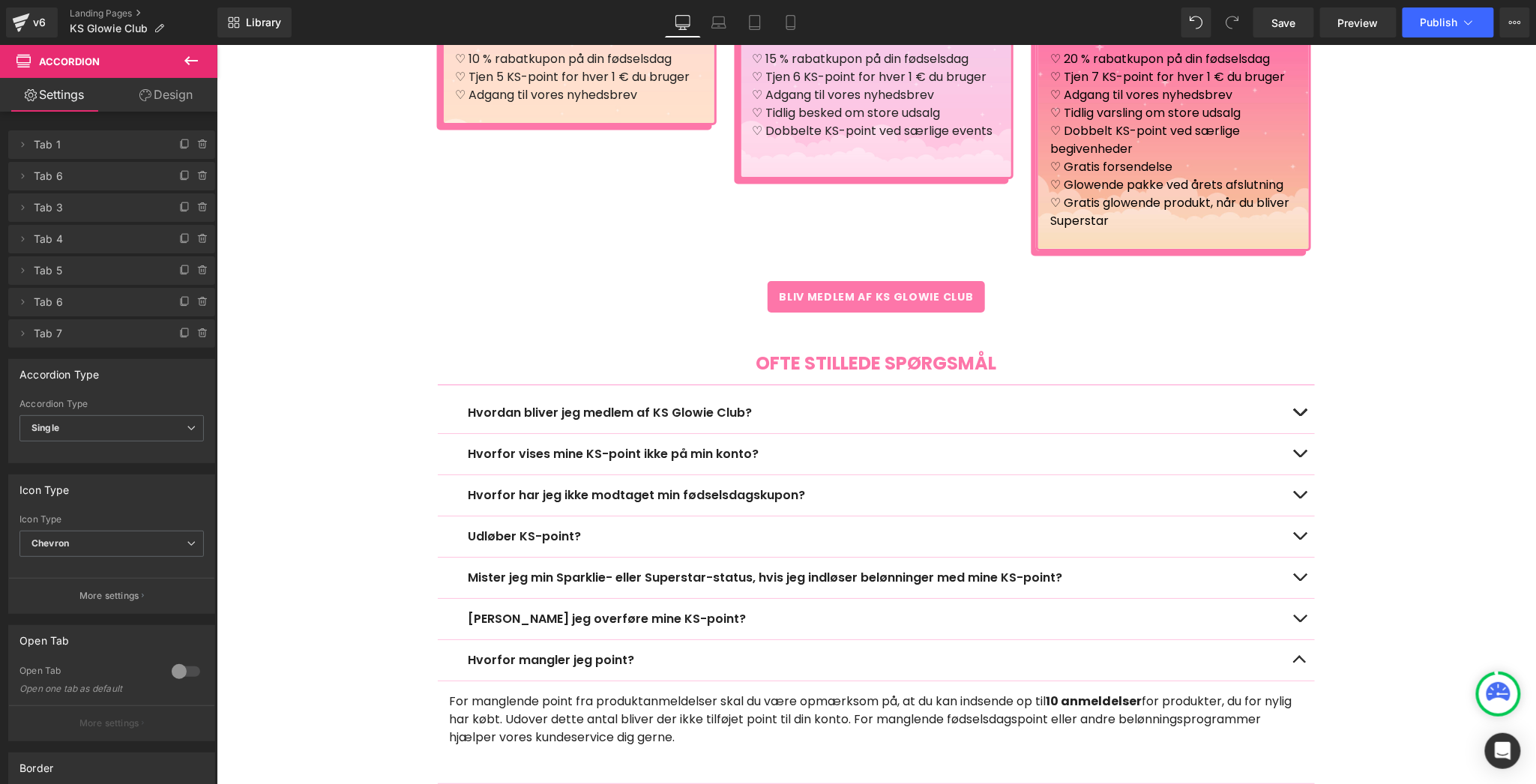
scroll to position [2315, 0]
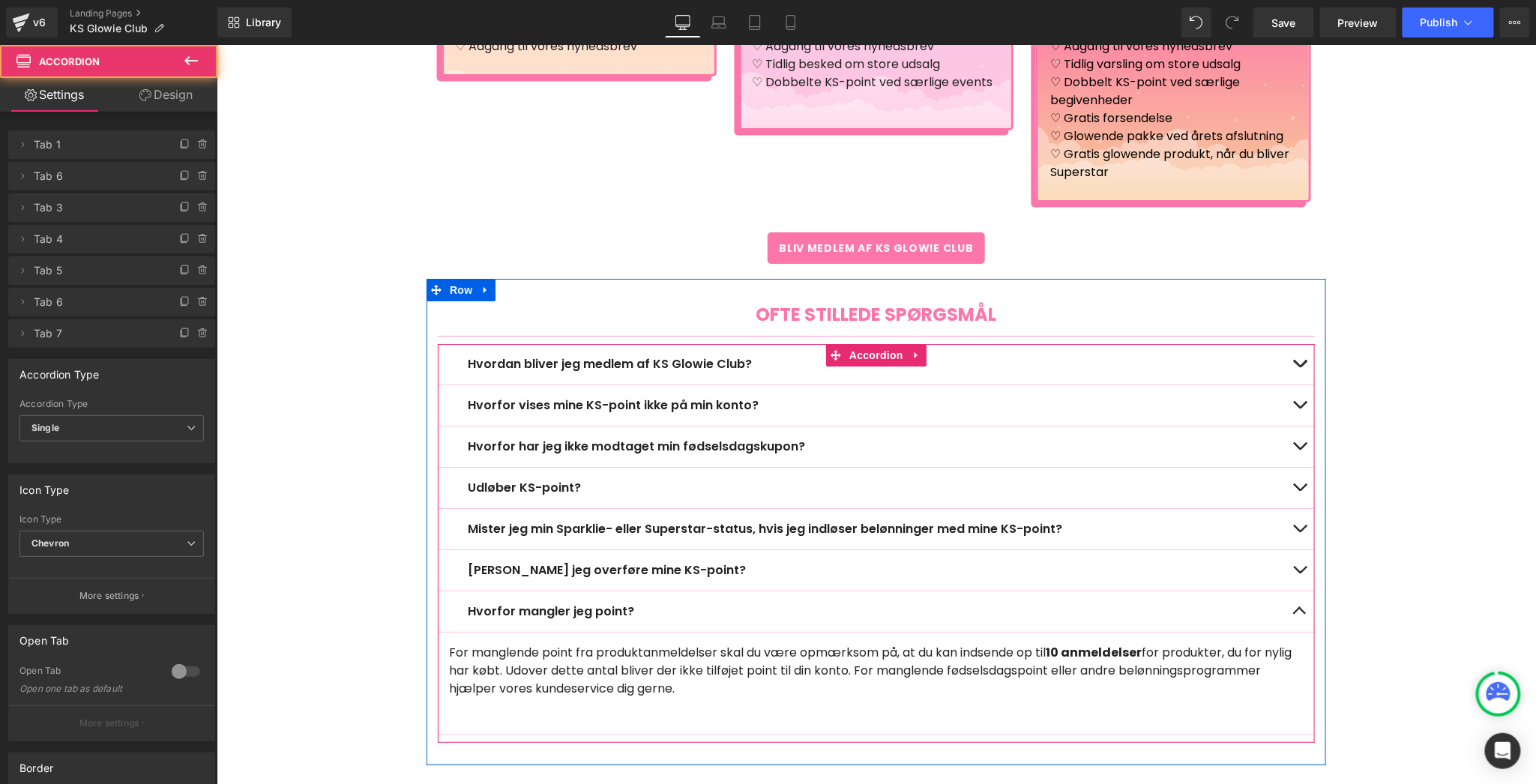
click at [1299, 367] on span "button" at bounding box center [1299, 367] width 0 height 0
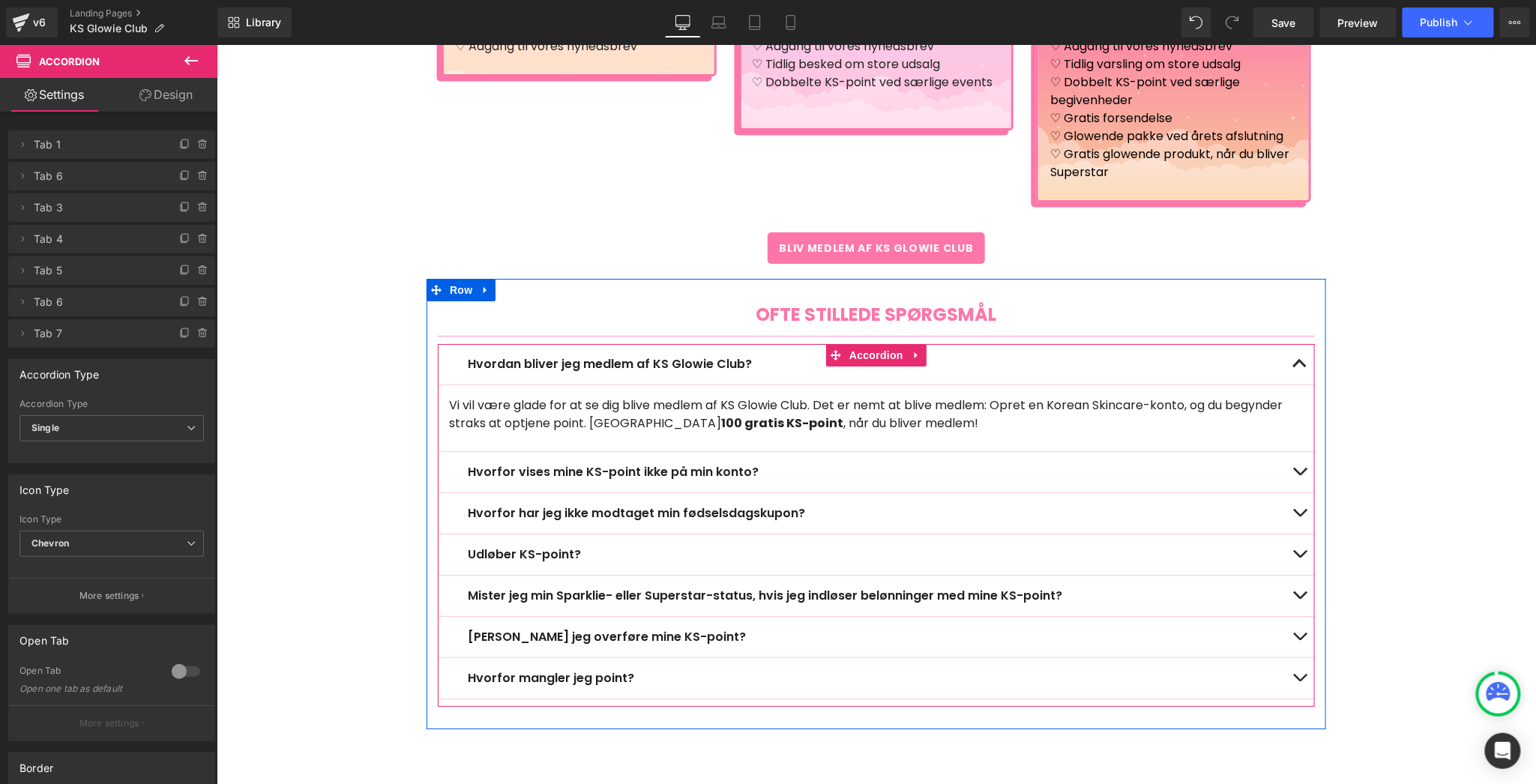
click at [1289, 350] on button "button" at bounding box center [1299, 364] width 30 height 40
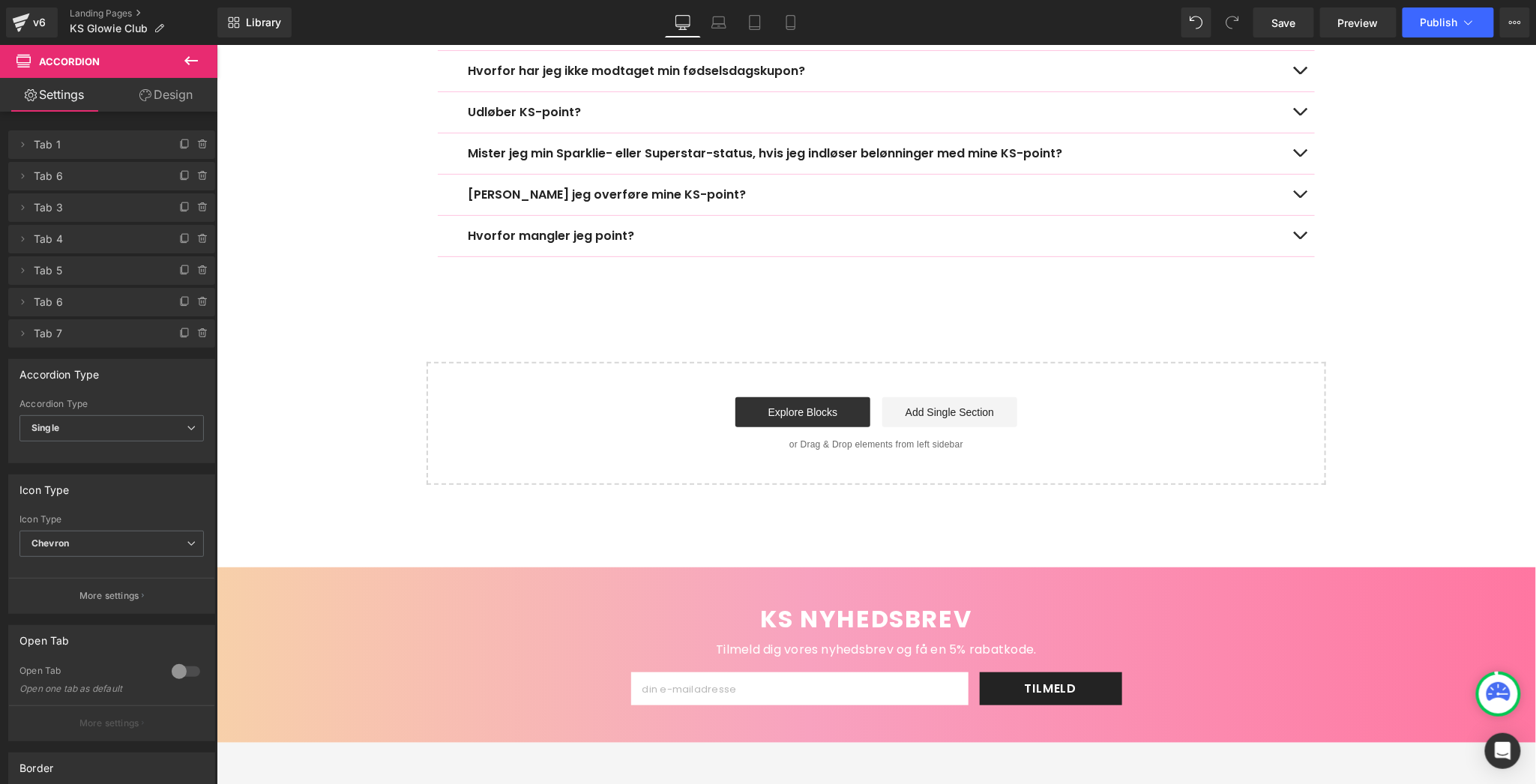
scroll to position [2674, 0]
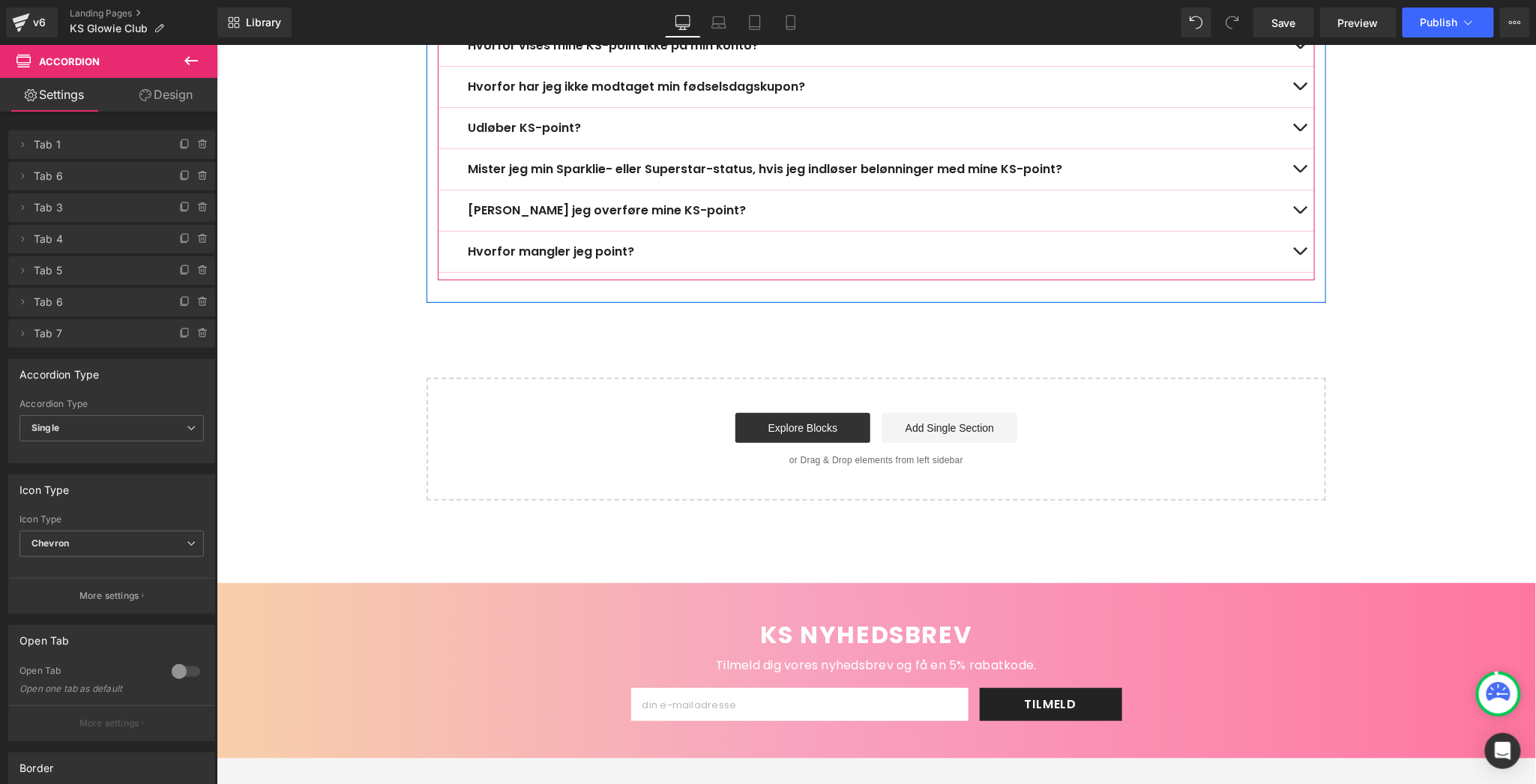
click at [1294, 239] on button "button" at bounding box center [1299, 251] width 30 height 40
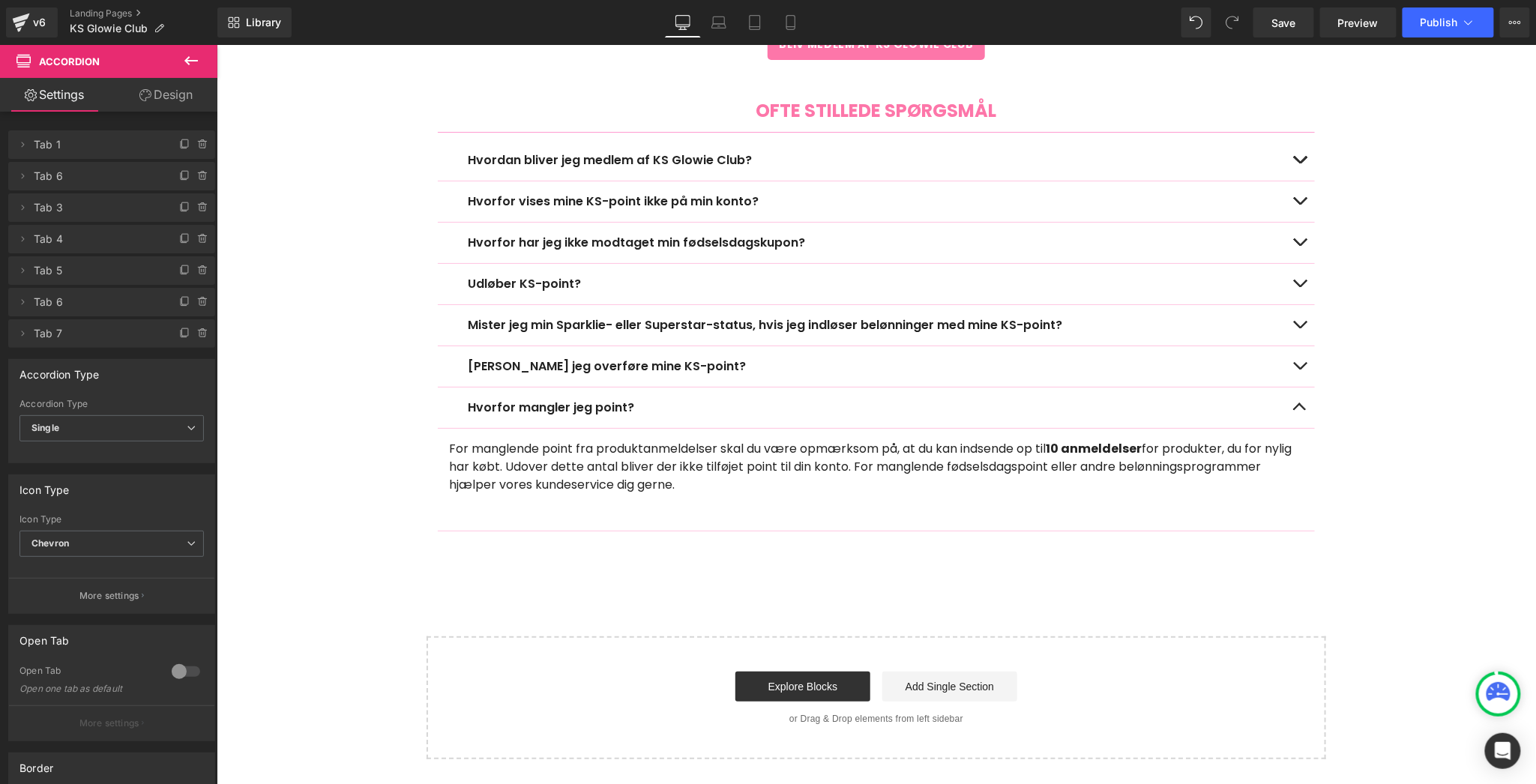
scroll to position [2494, 0]
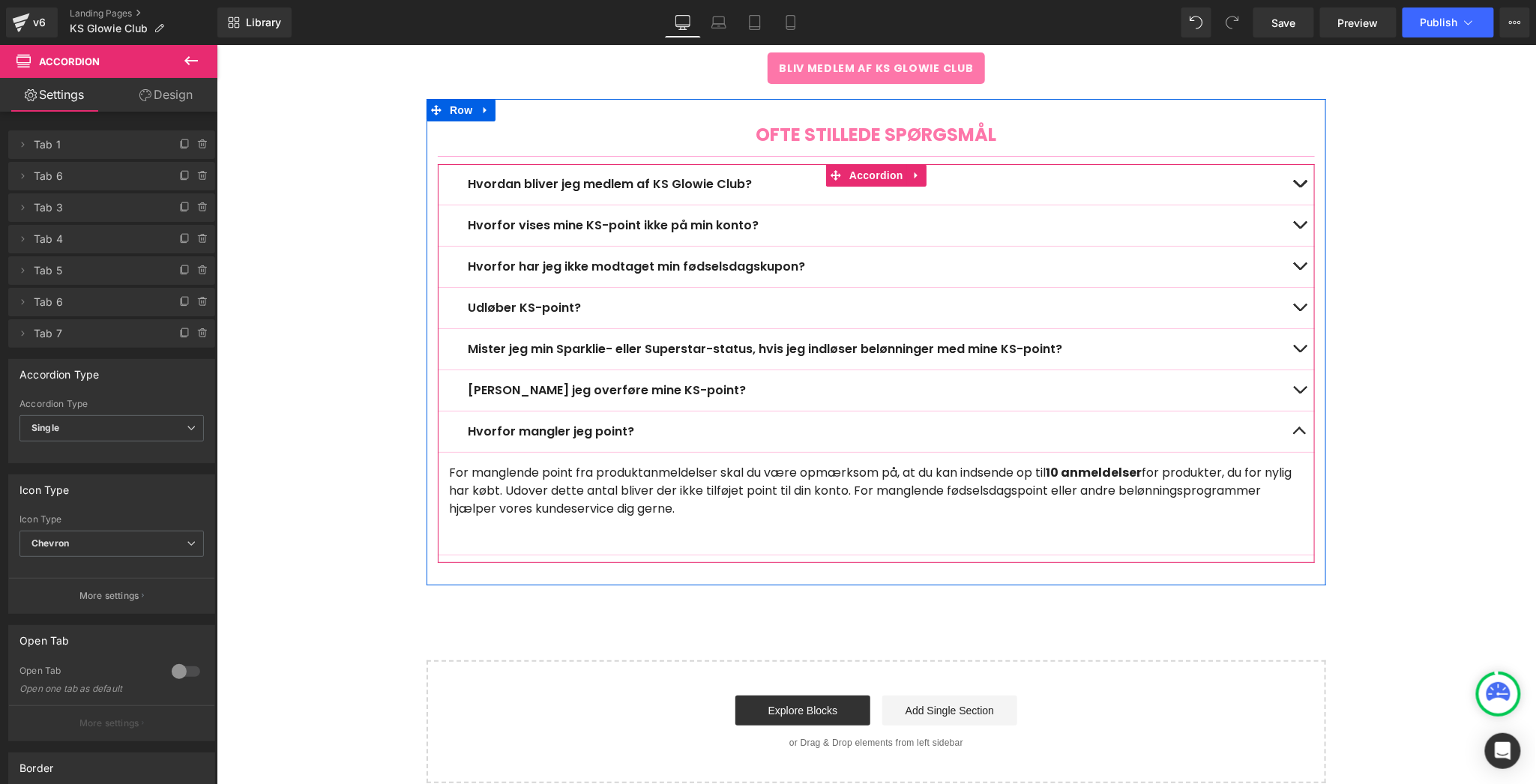
click at [1296, 374] on button "button" at bounding box center [1299, 389] width 30 height 40
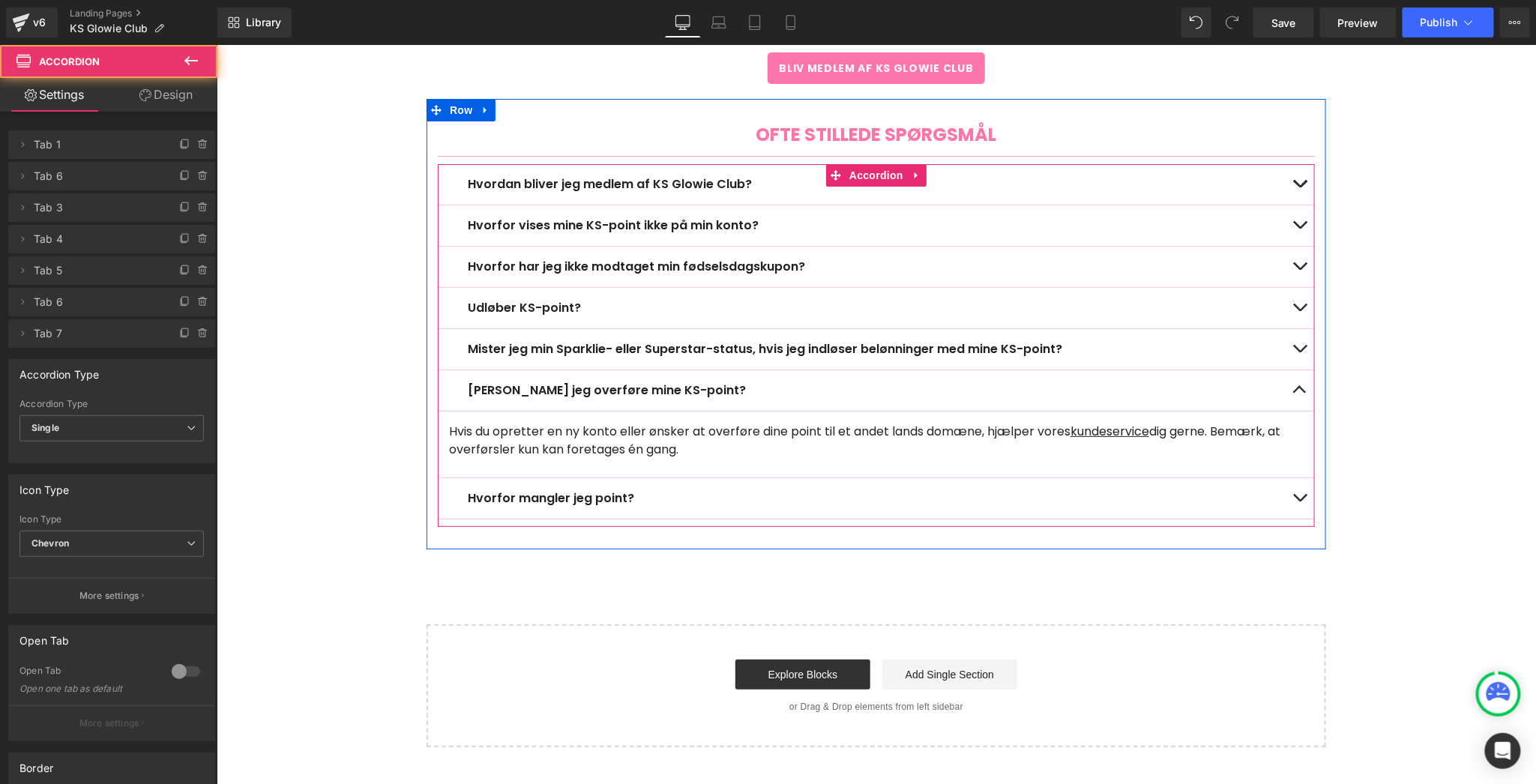
click at [1301, 333] on button "button" at bounding box center [1299, 348] width 30 height 40
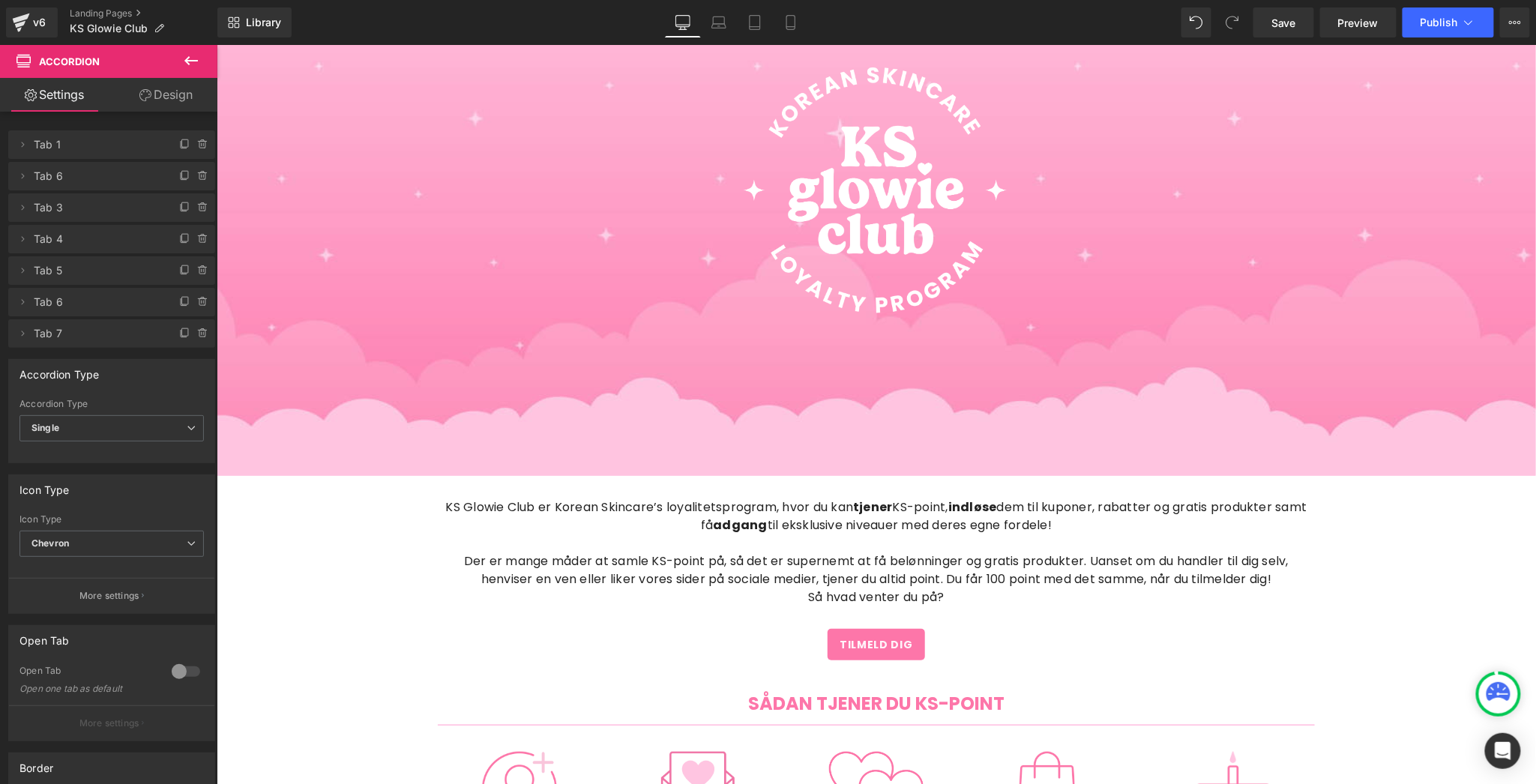
scroll to position [0, 0]
